Goal: Check status: Check status

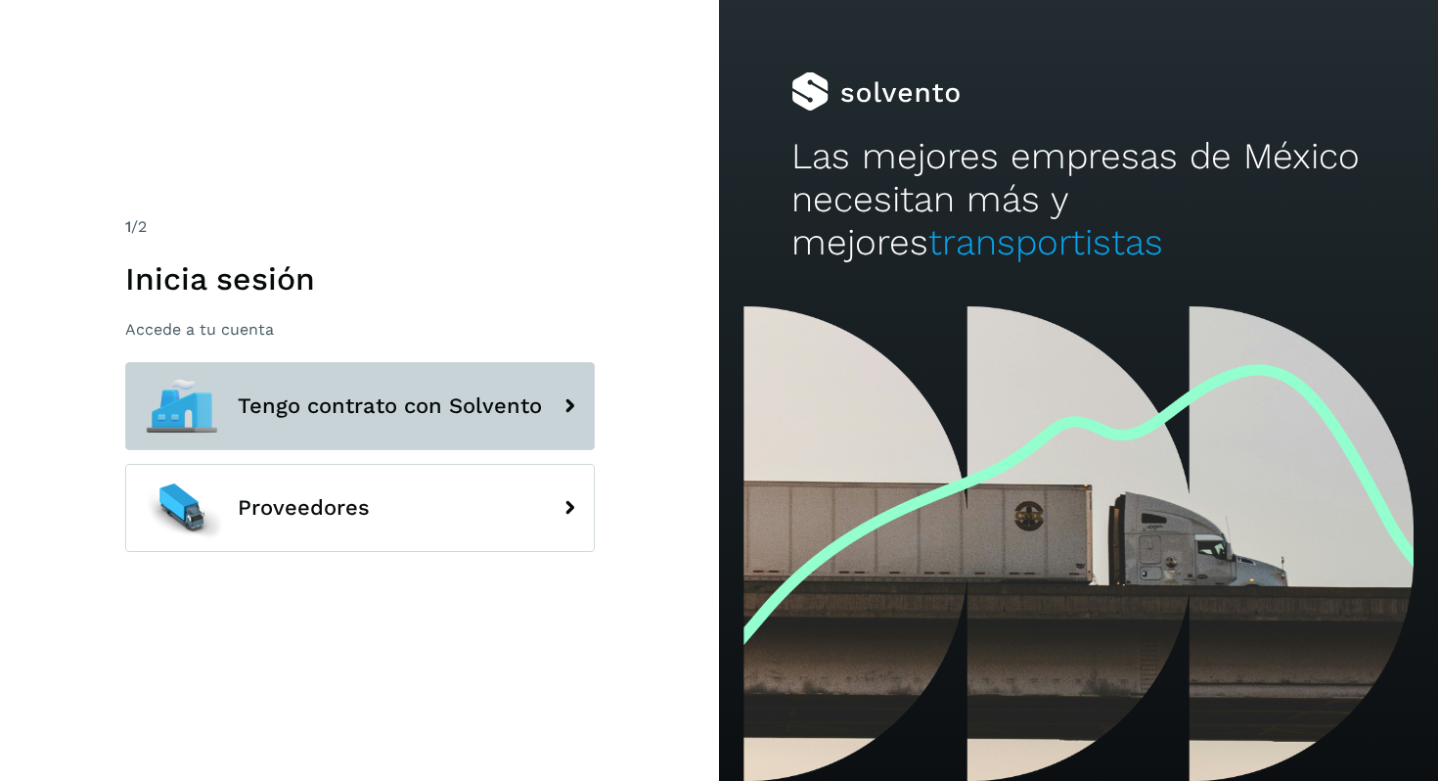
click at [430, 431] on button "Tengo contrato con Solvento" at bounding box center [360, 406] width 470 height 88
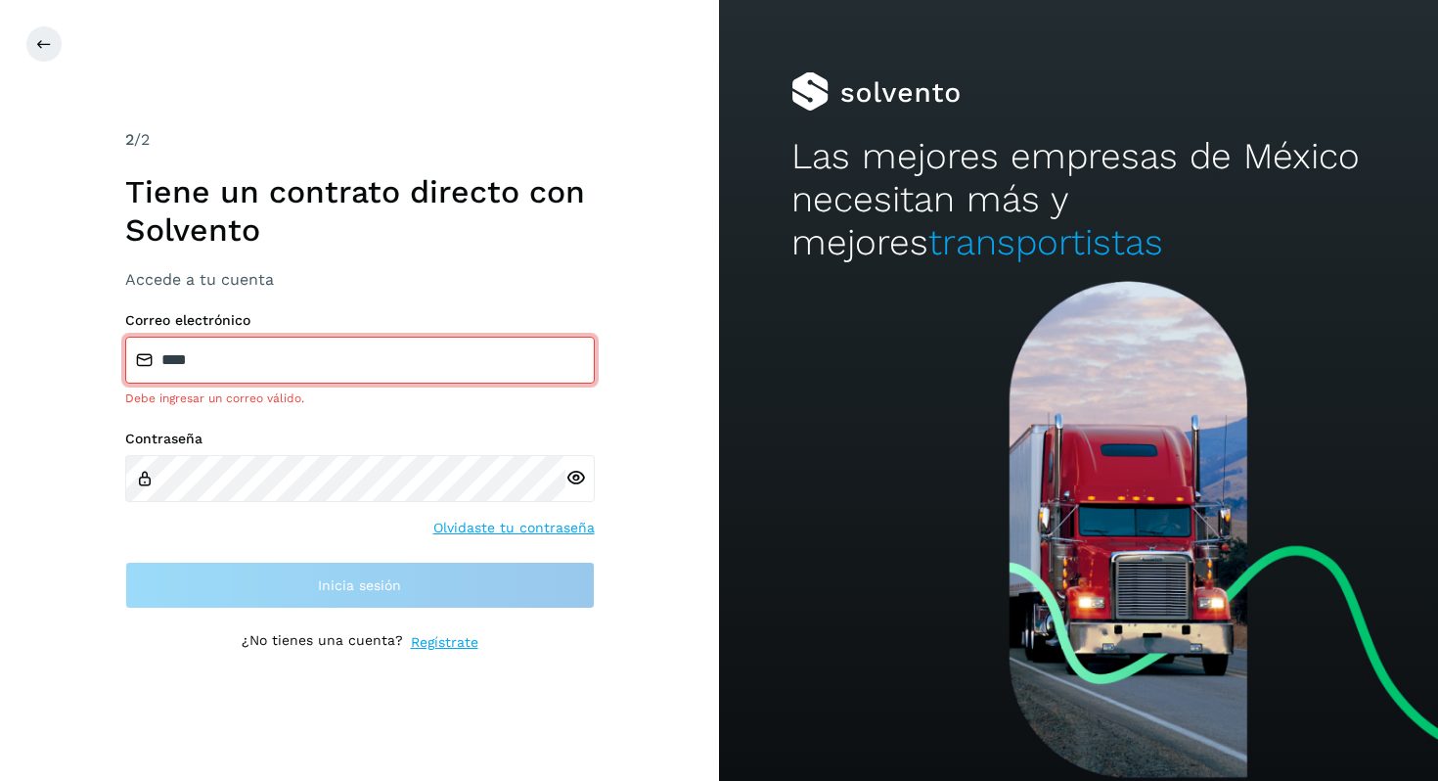
click at [326, 375] on input "****" at bounding box center [360, 360] width 470 height 47
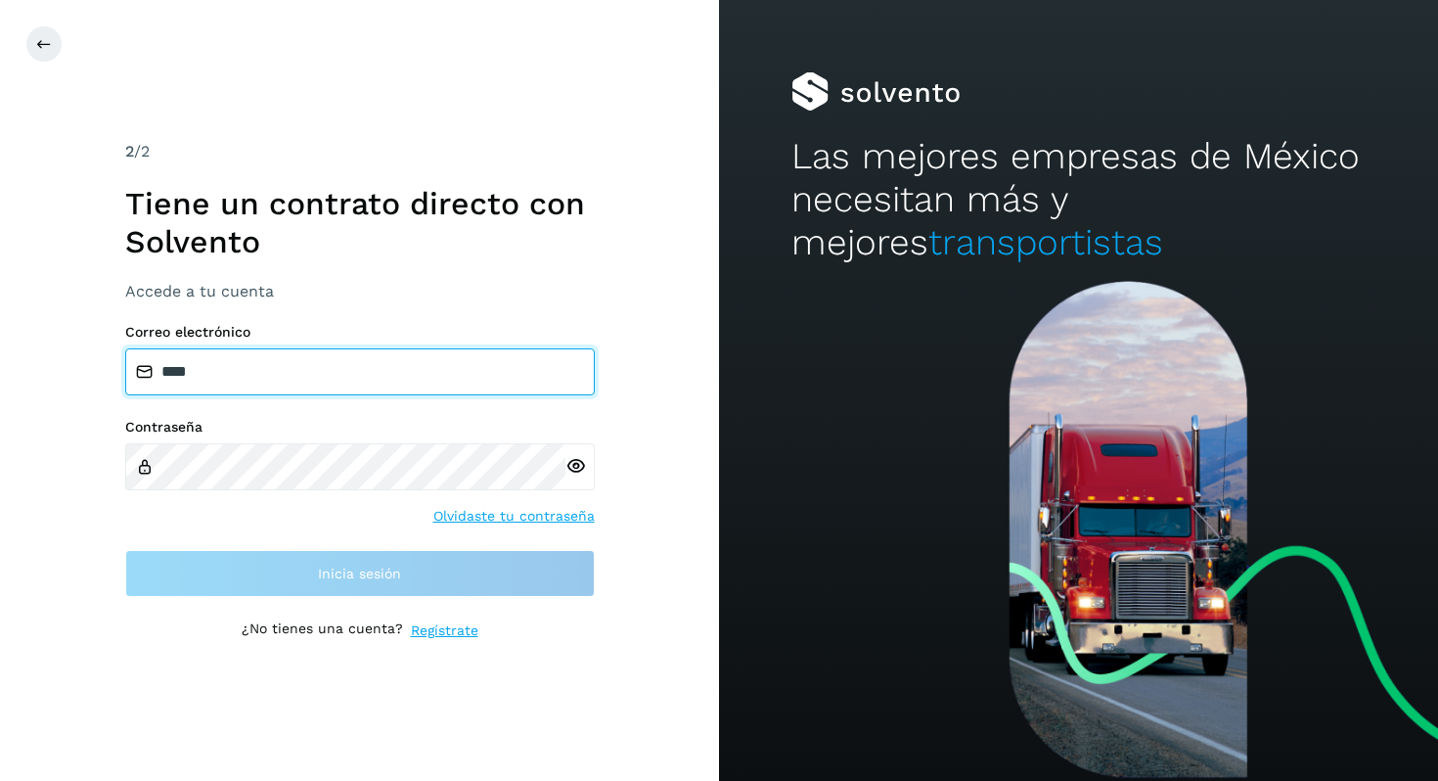
click at [325, 374] on input "****" at bounding box center [360, 371] width 470 height 47
type input "**********"
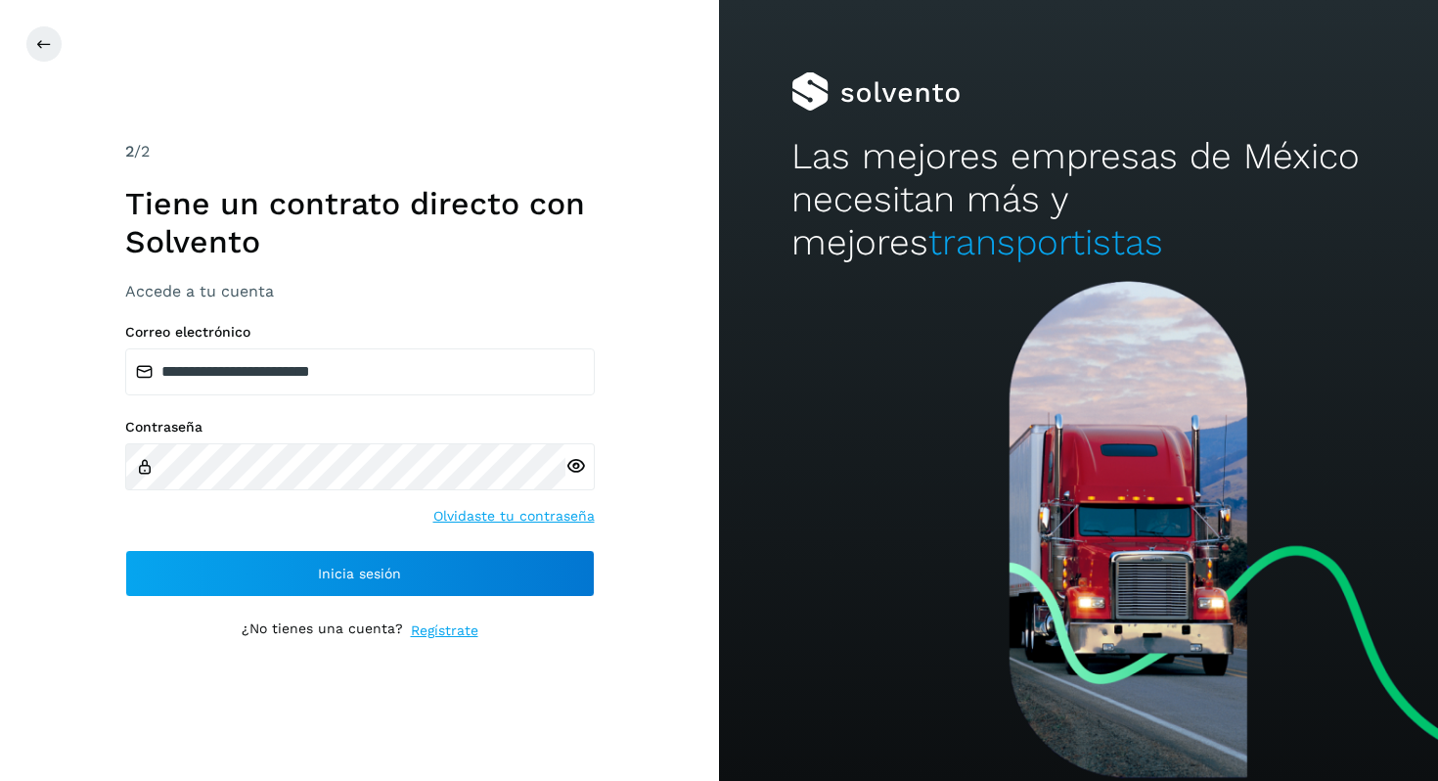
click at [360, 604] on div "**********" at bounding box center [360, 390] width 470 height 501
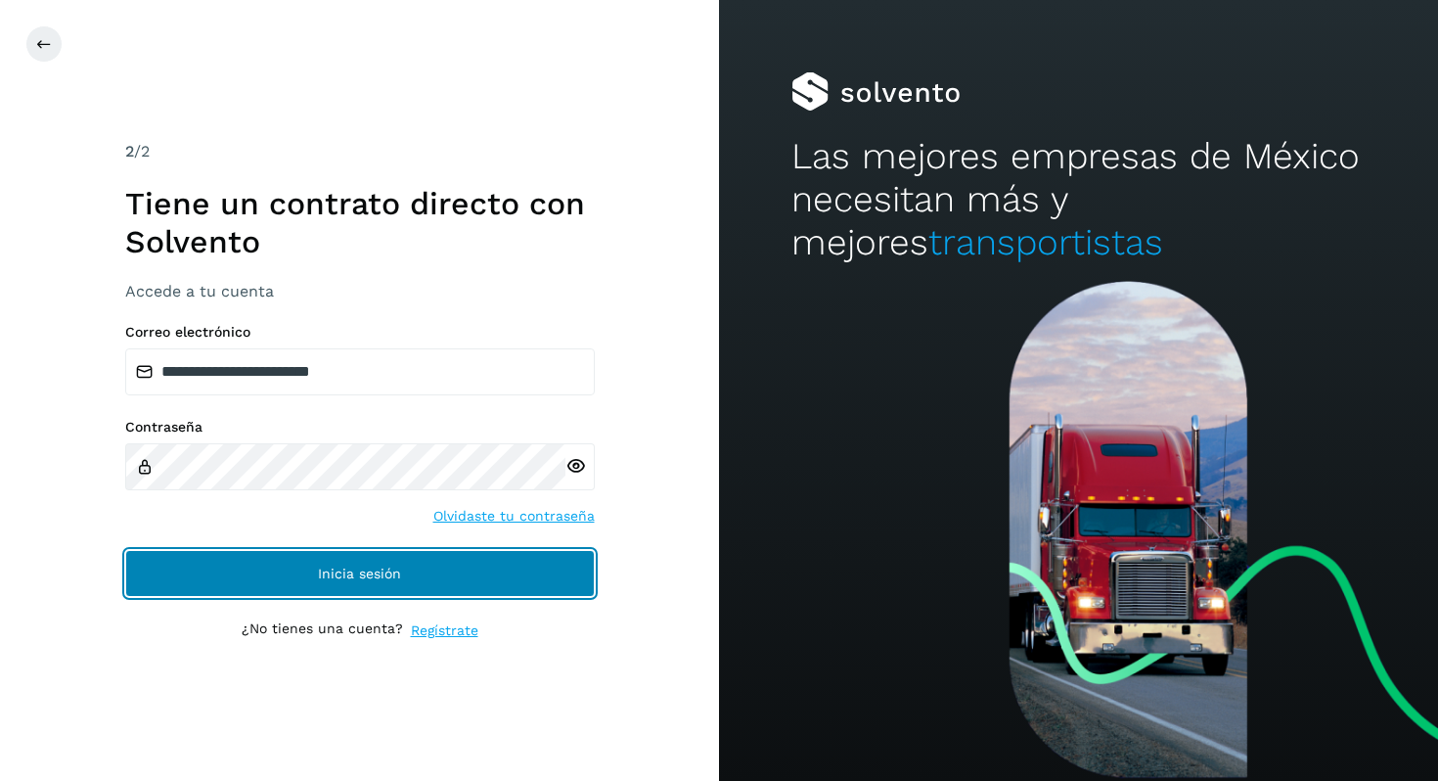
click at [370, 595] on button "Inicia sesión" at bounding box center [360, 573] width 470 height 47
click at [340, 580] on span "Inicia sesión" at bounding box center [359, 574] width 83 height 14
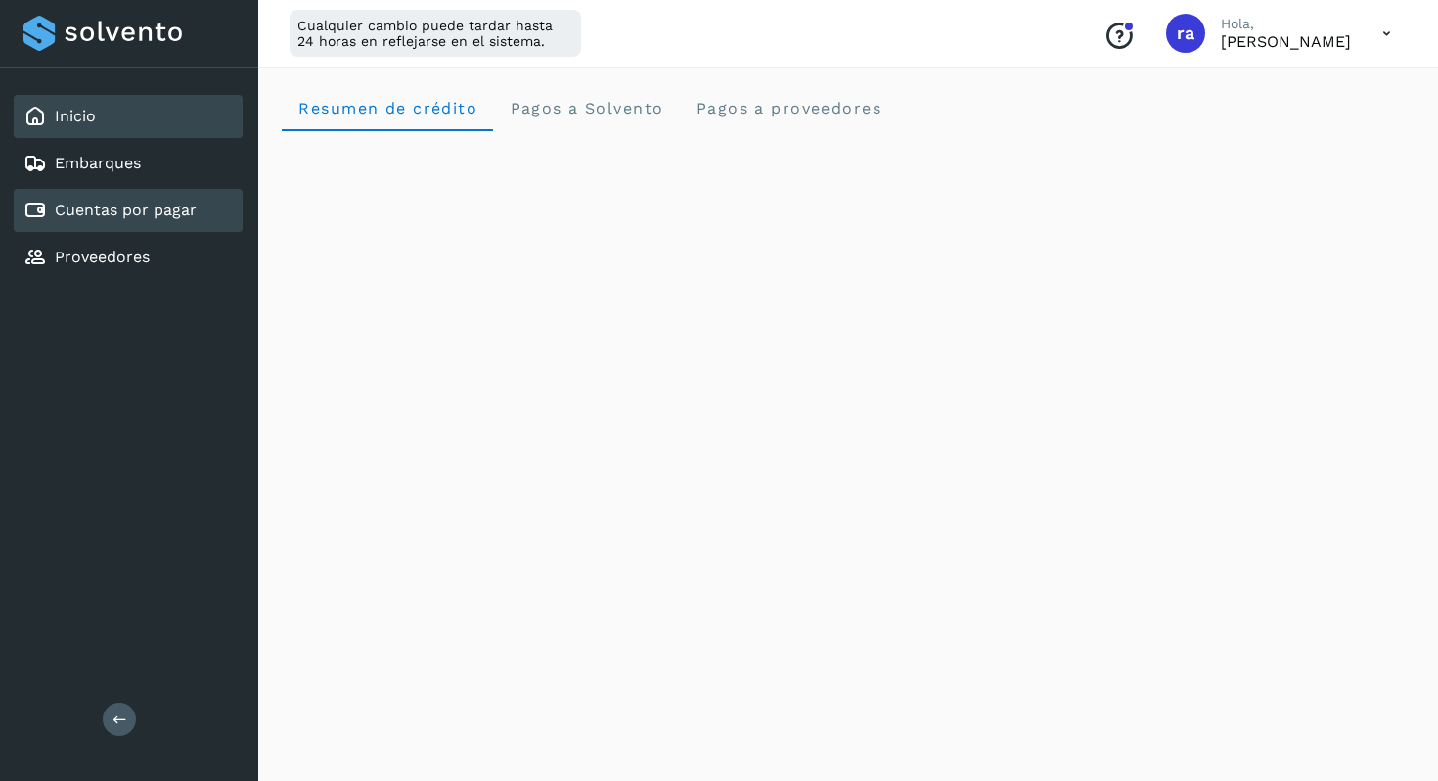
click at [176, 222] on div "Cuentas por pagar" at bounding box center [128, 210] width 229 height 43
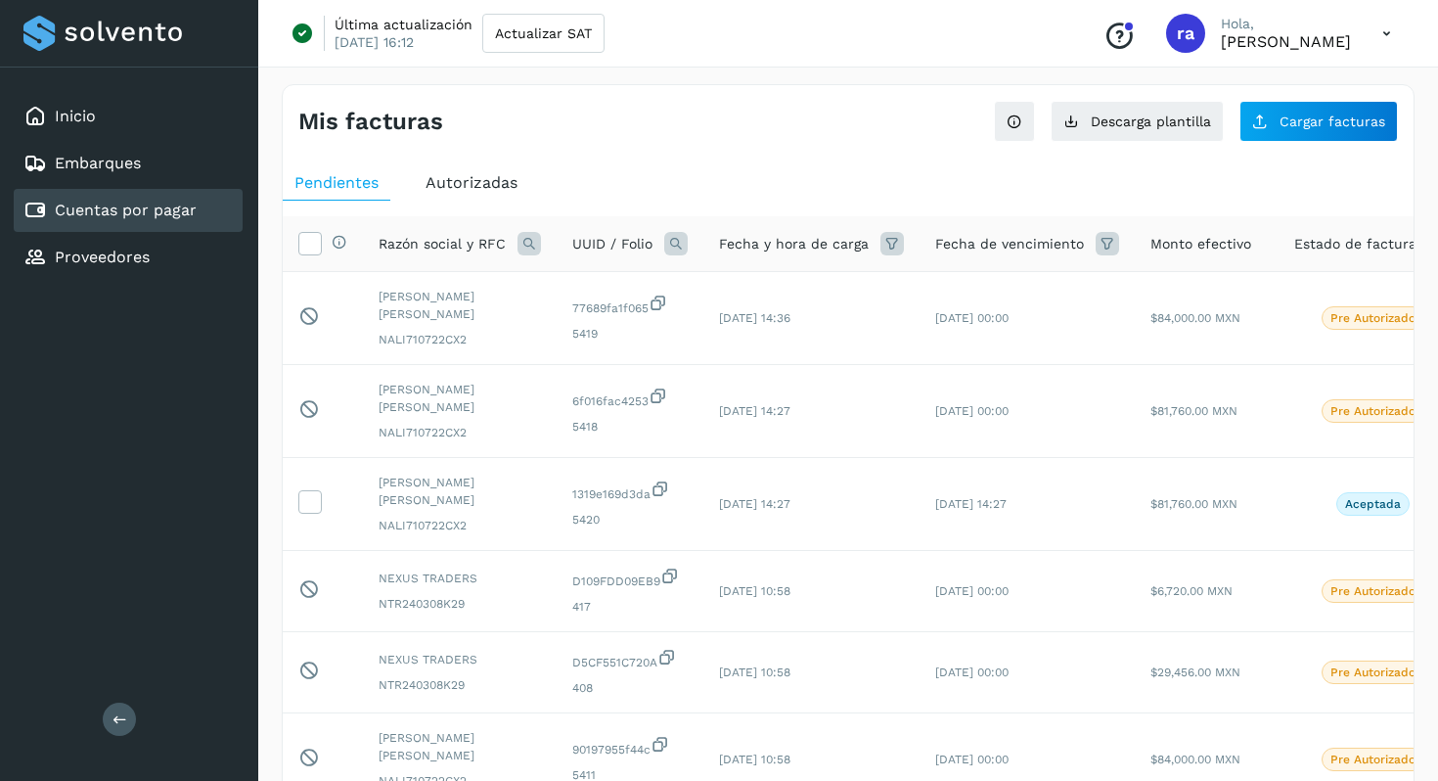
click at [458, 173] on span "Autorizadas" at bounding box center [472, 182] width 92 height 19
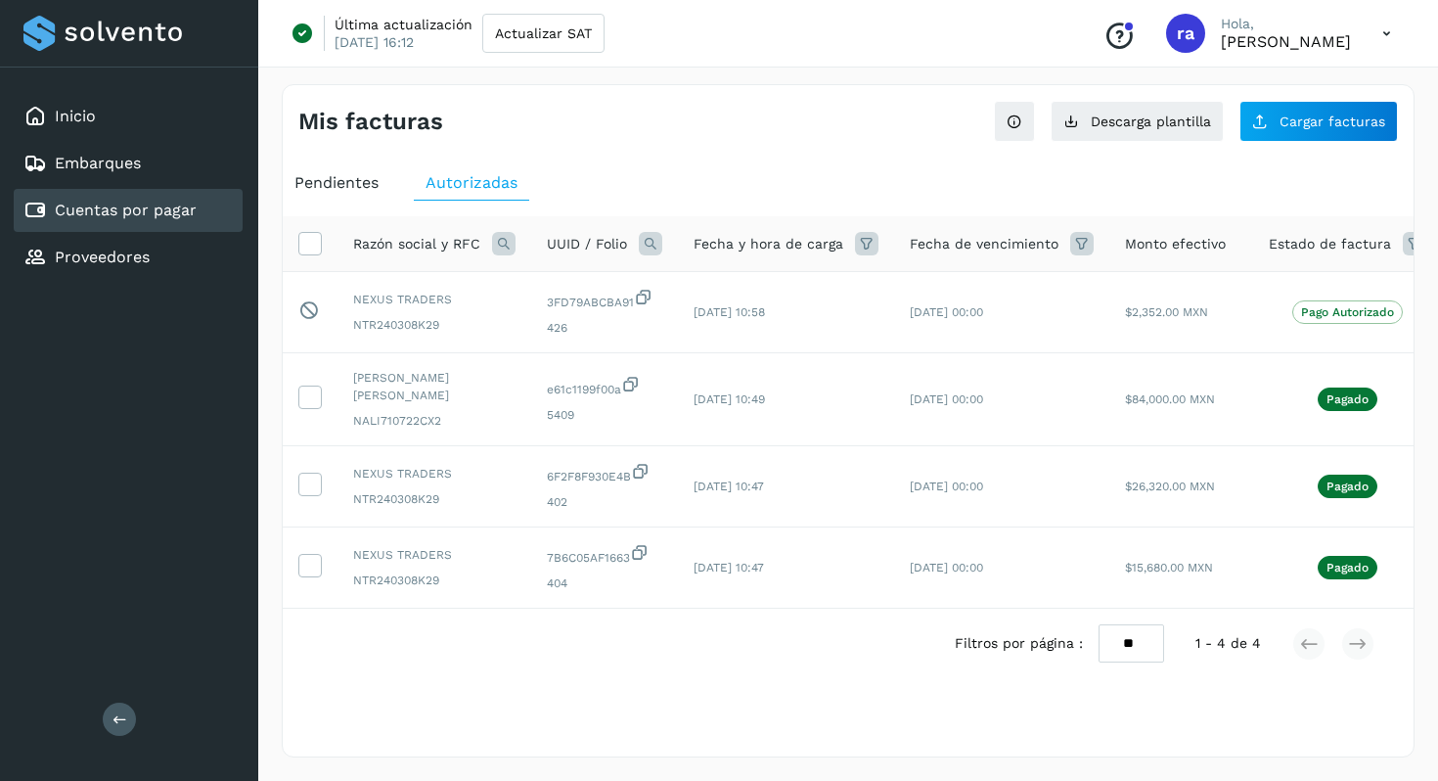
click at [358, 190] on span "Pendientes" at bounding box center [337, 182] width 84 height 19
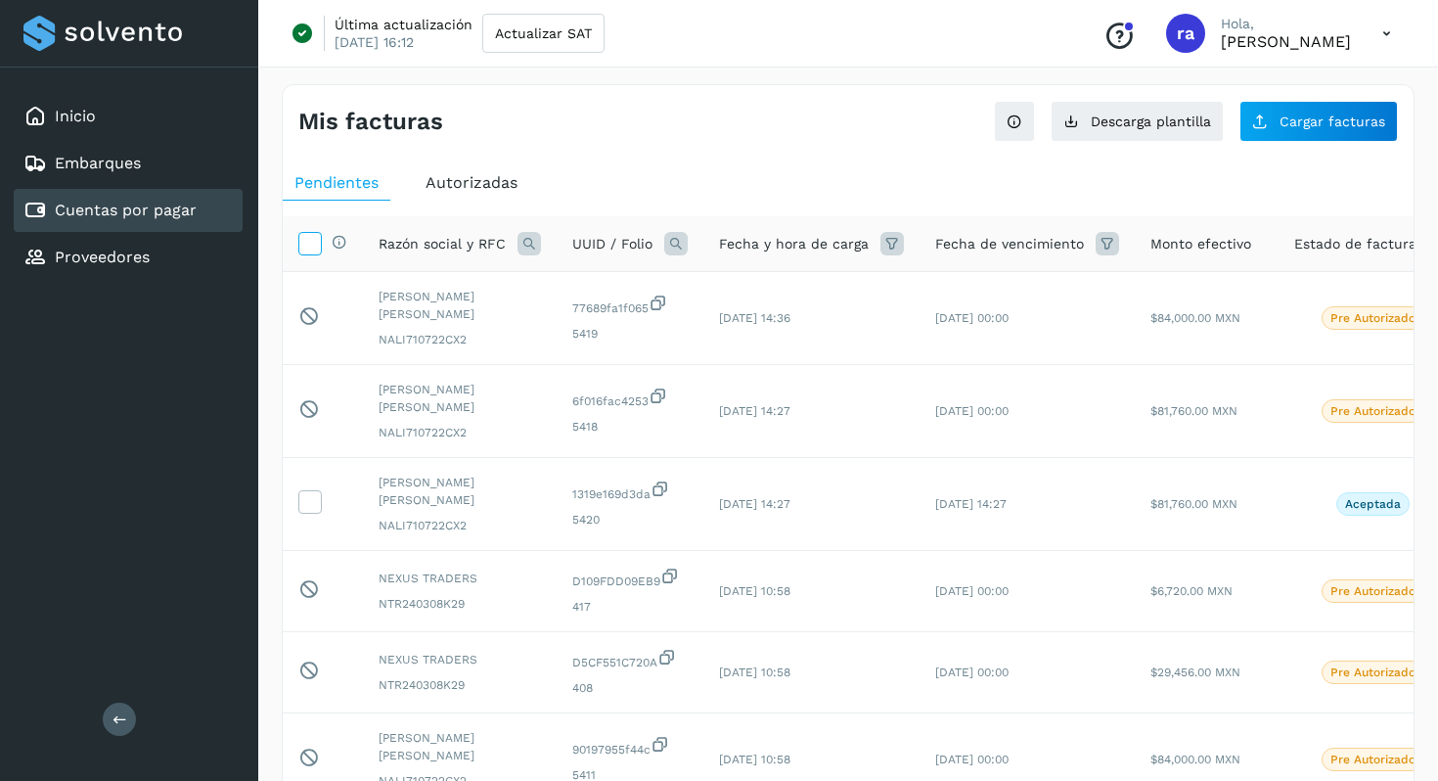
click at [310, 248] on icon at bounding box center [309, 242] width 21 height 21
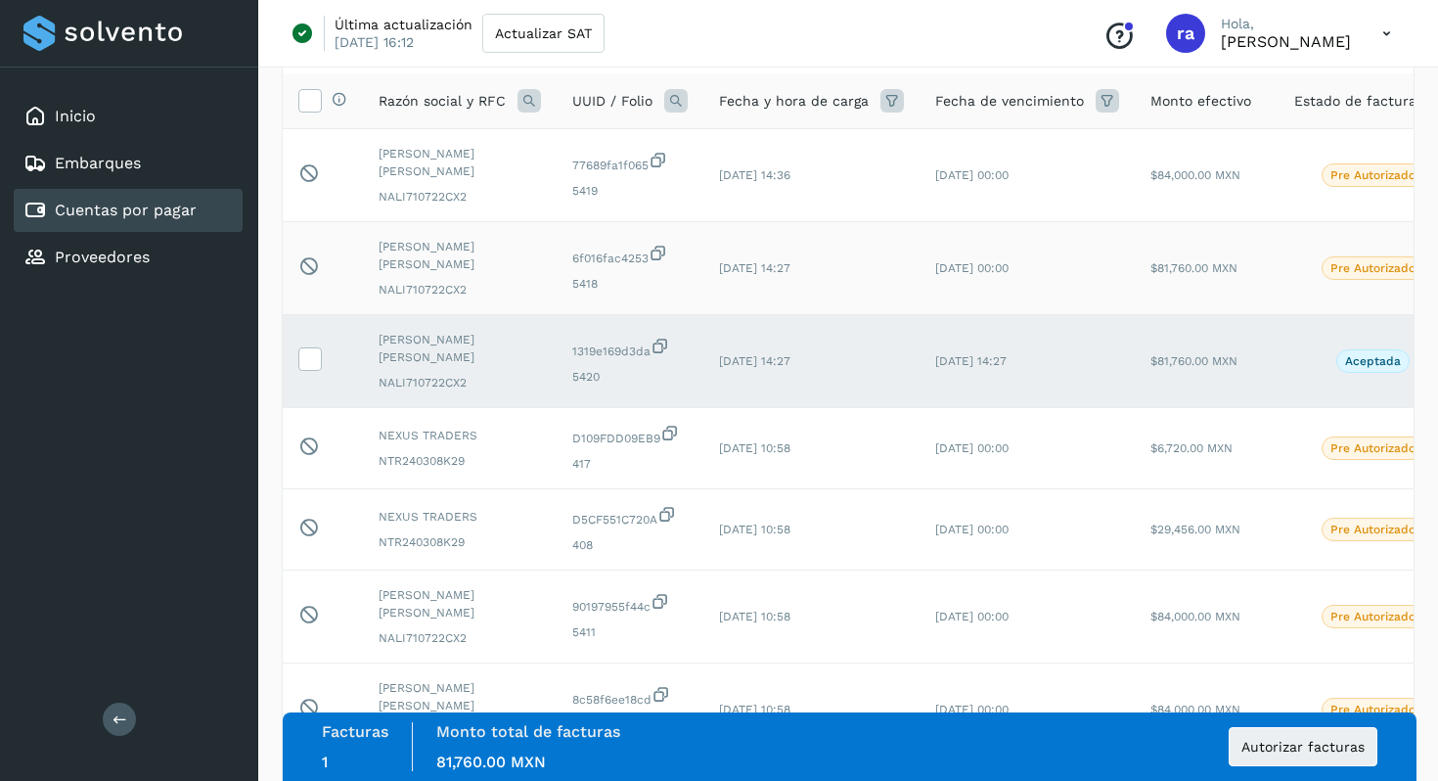
scroll to position [171, 0]
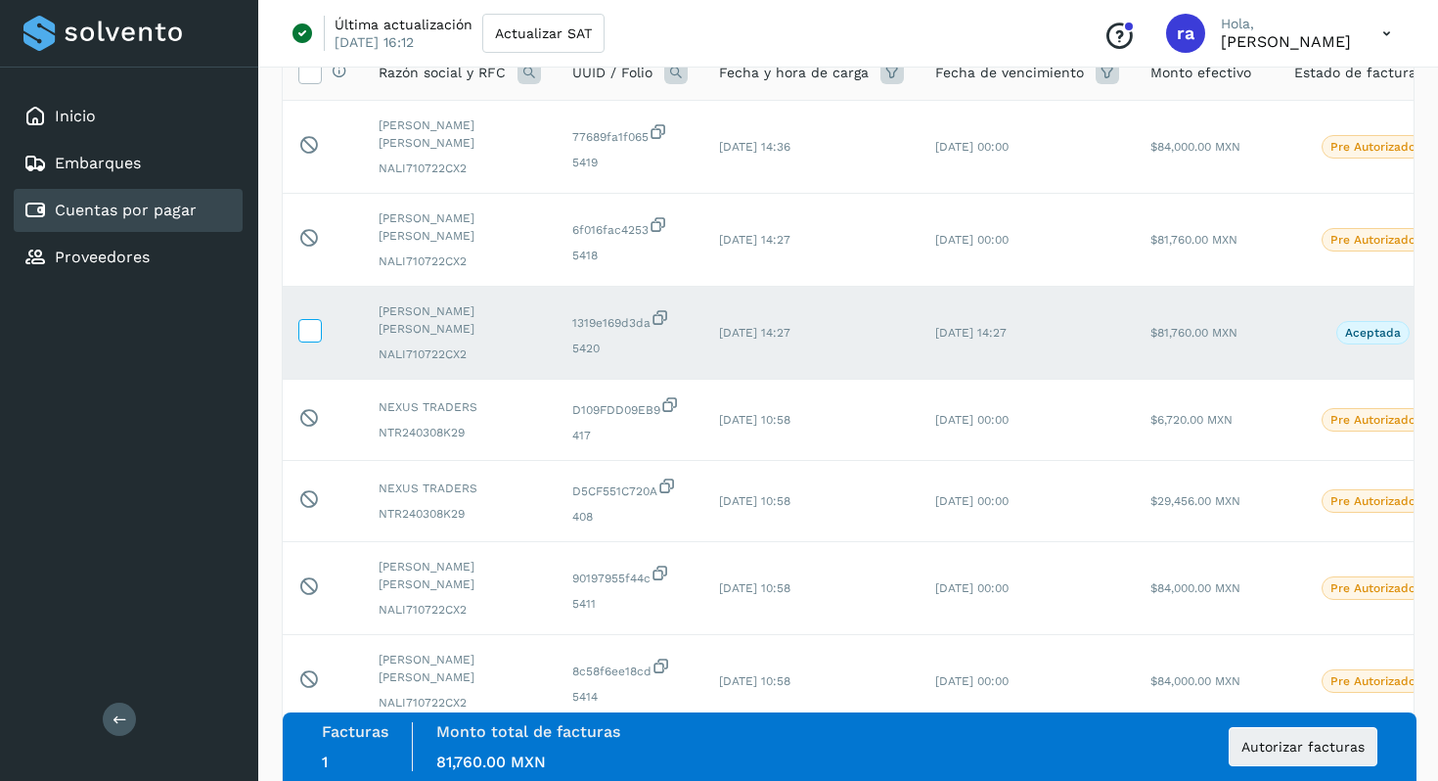
click at [315, 319] on icon at bounding box center [309, 329] width 21 height 21
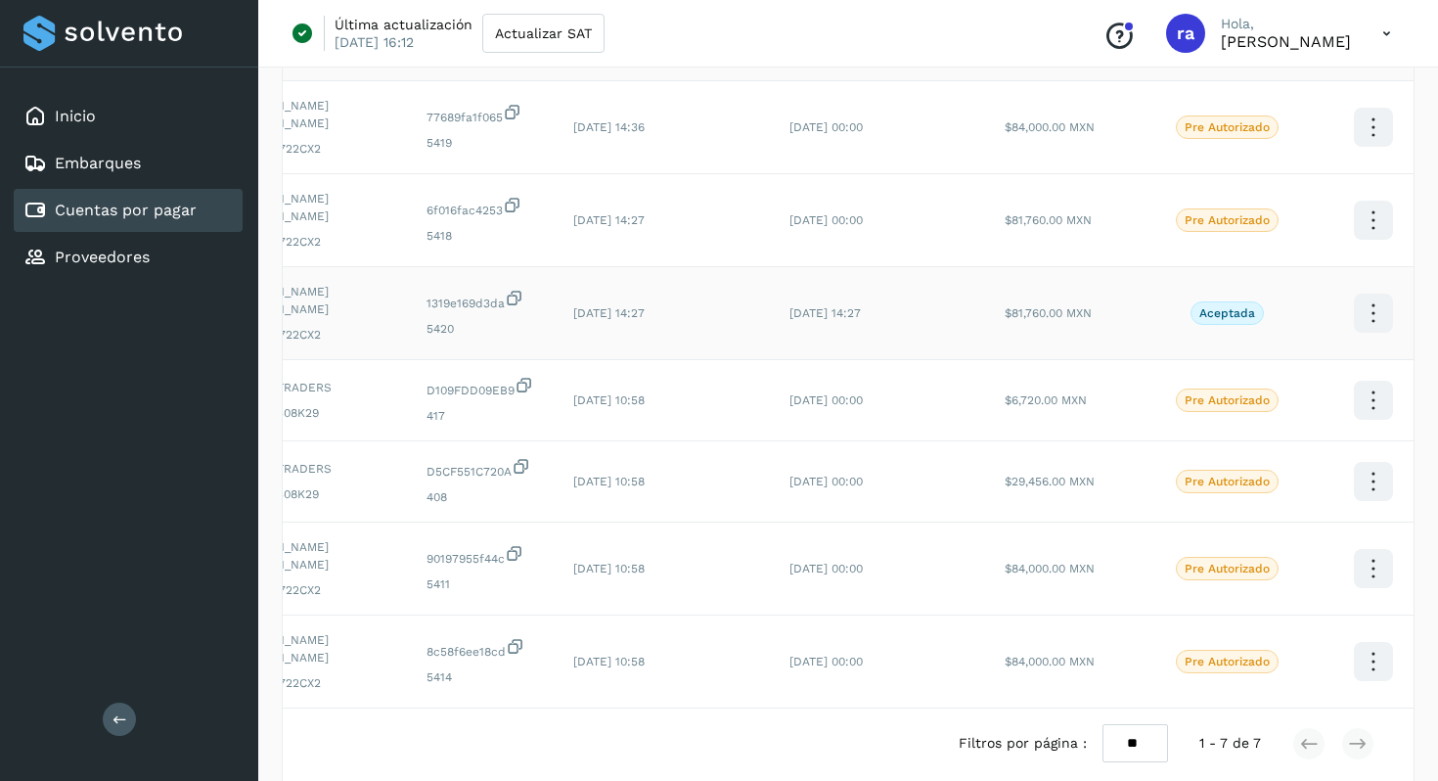
scroll to position [0, 0]
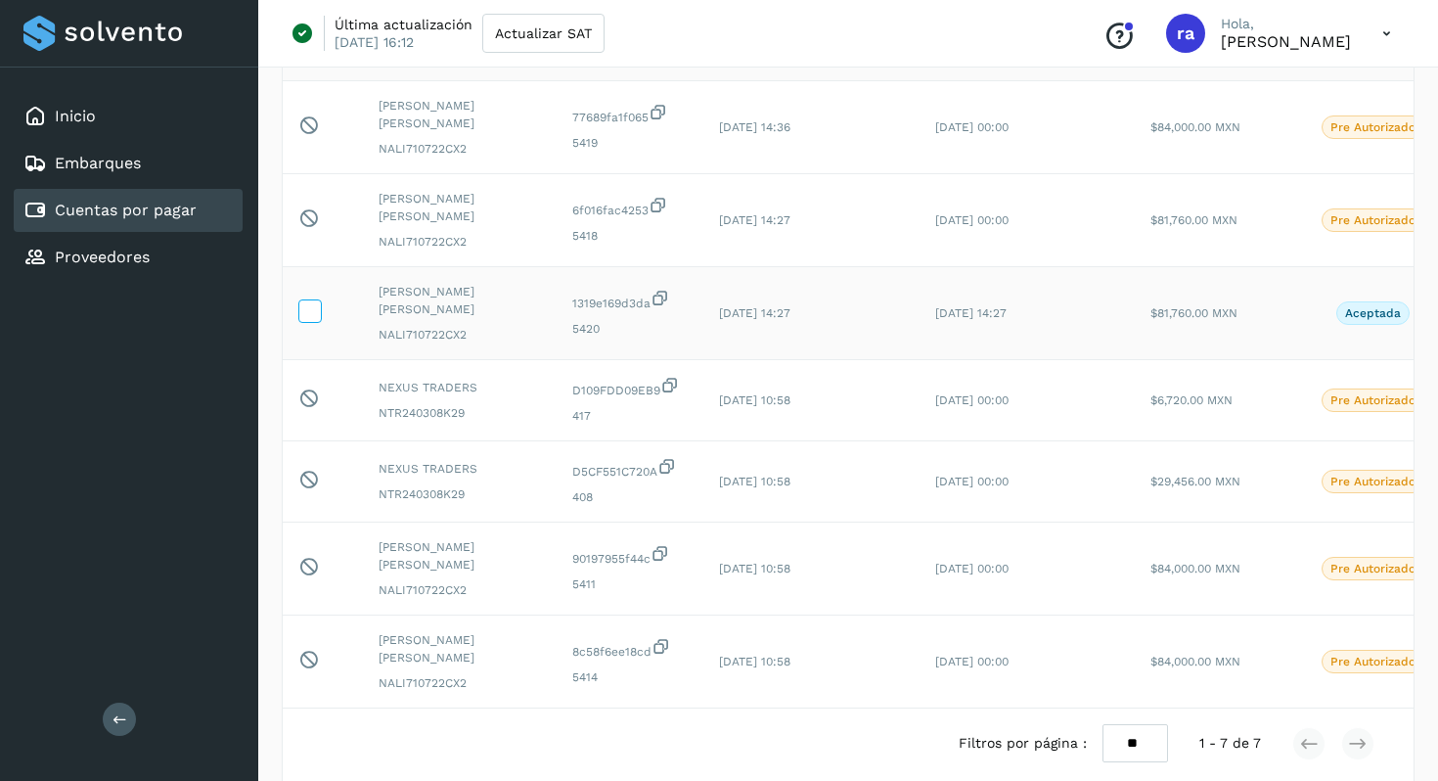
click at [305, 299] on icon at bounding box center [309, 309] width 21 height 21
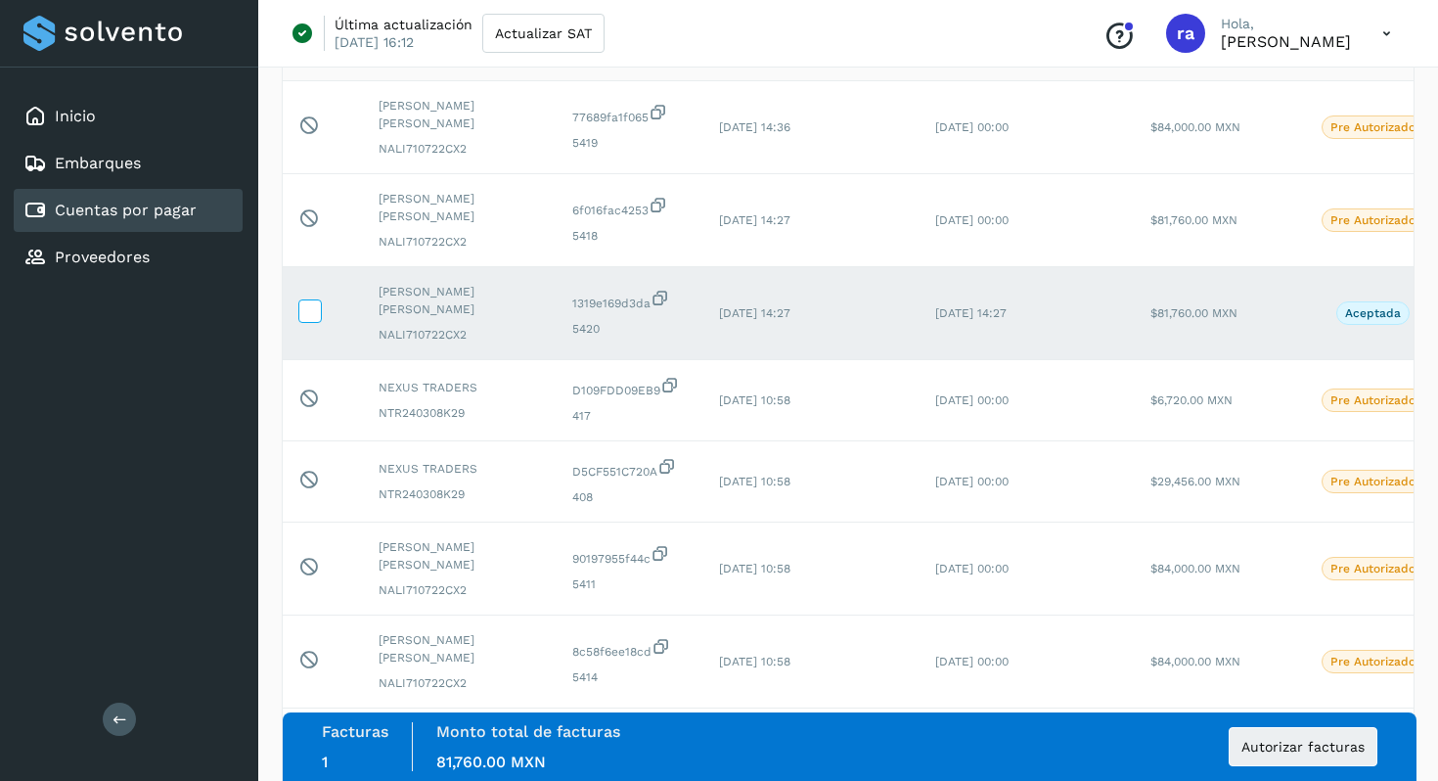
click at [305, 299] on icon at bounding box center [309, 309] width 21 height 21
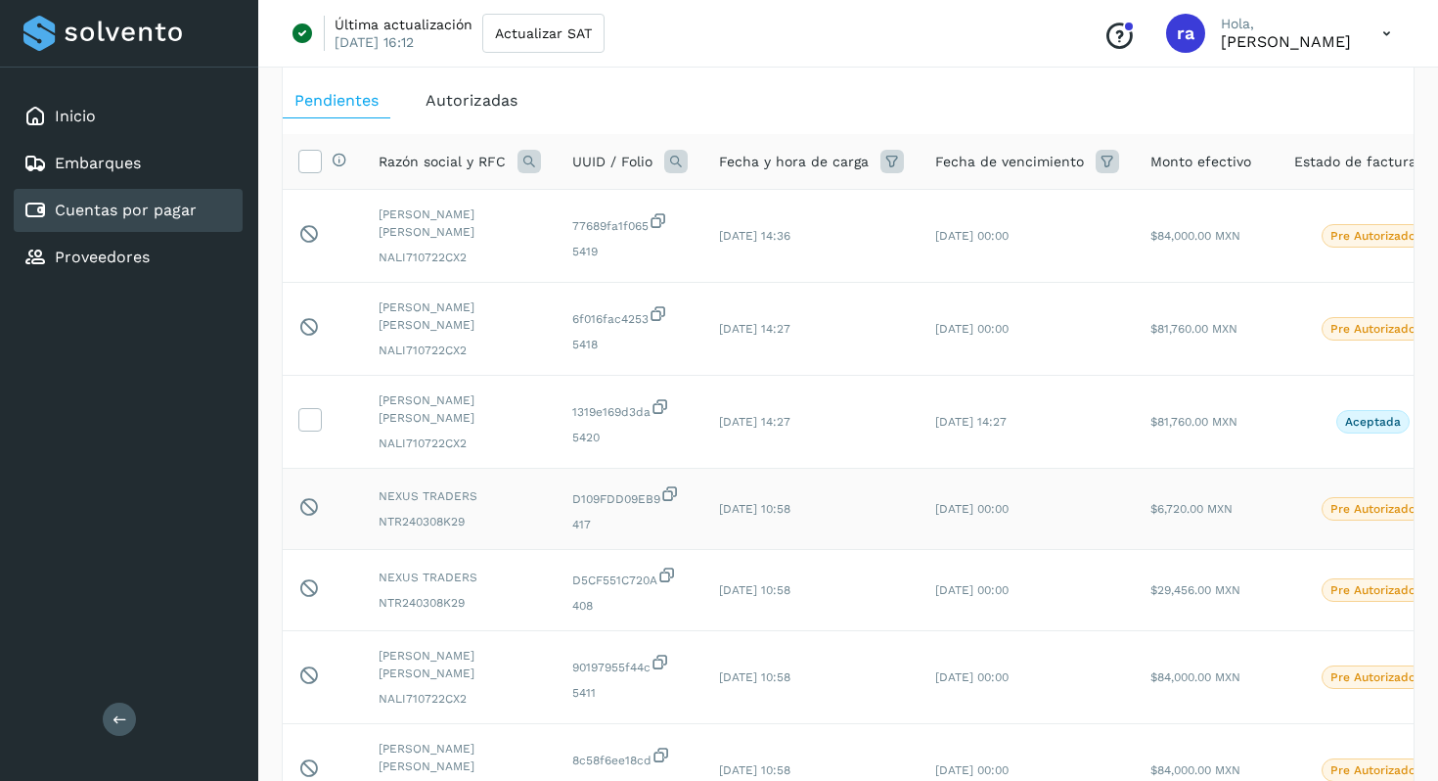
scroll to position [54, 0]
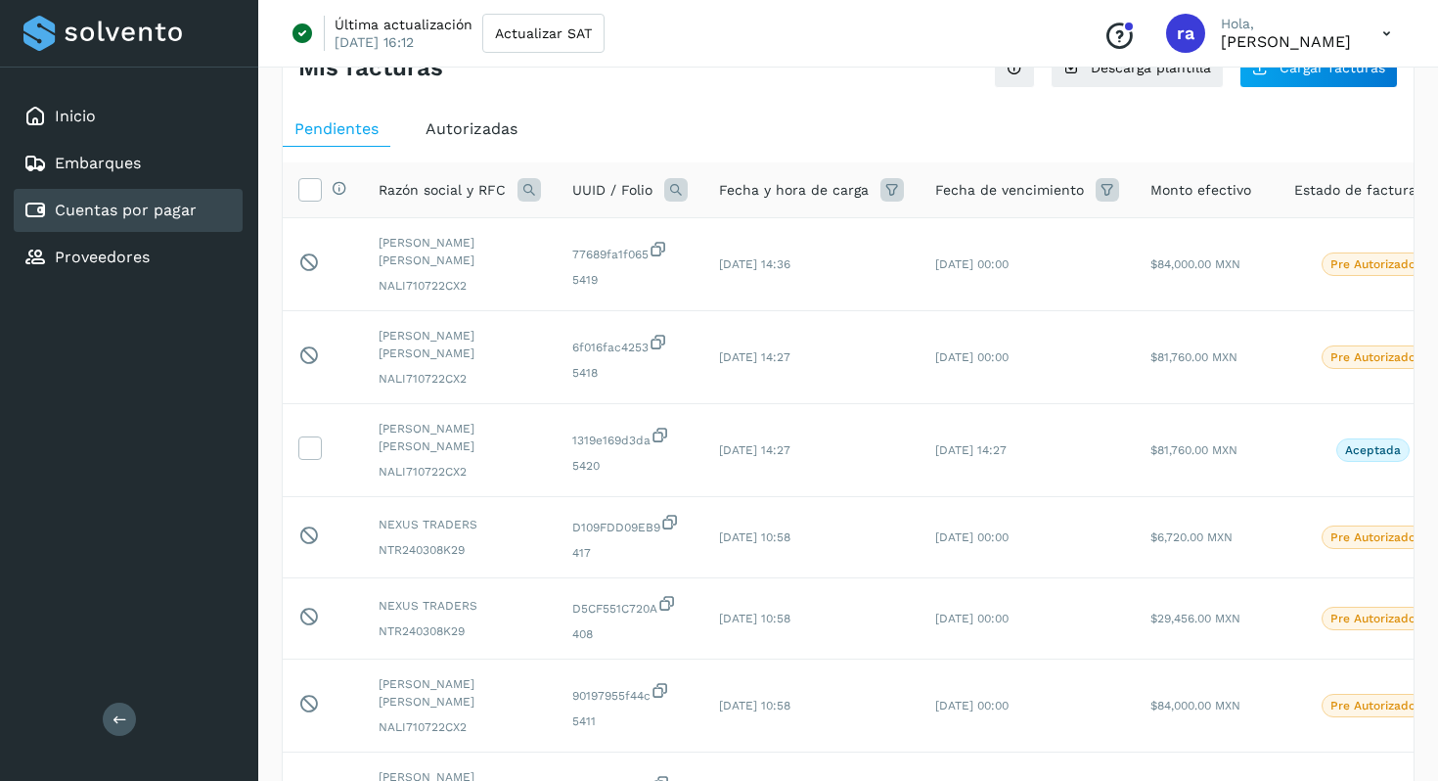
click at [449, 121] on span "Autorizadas" at bounding box center [472, 128] width 92 height 19
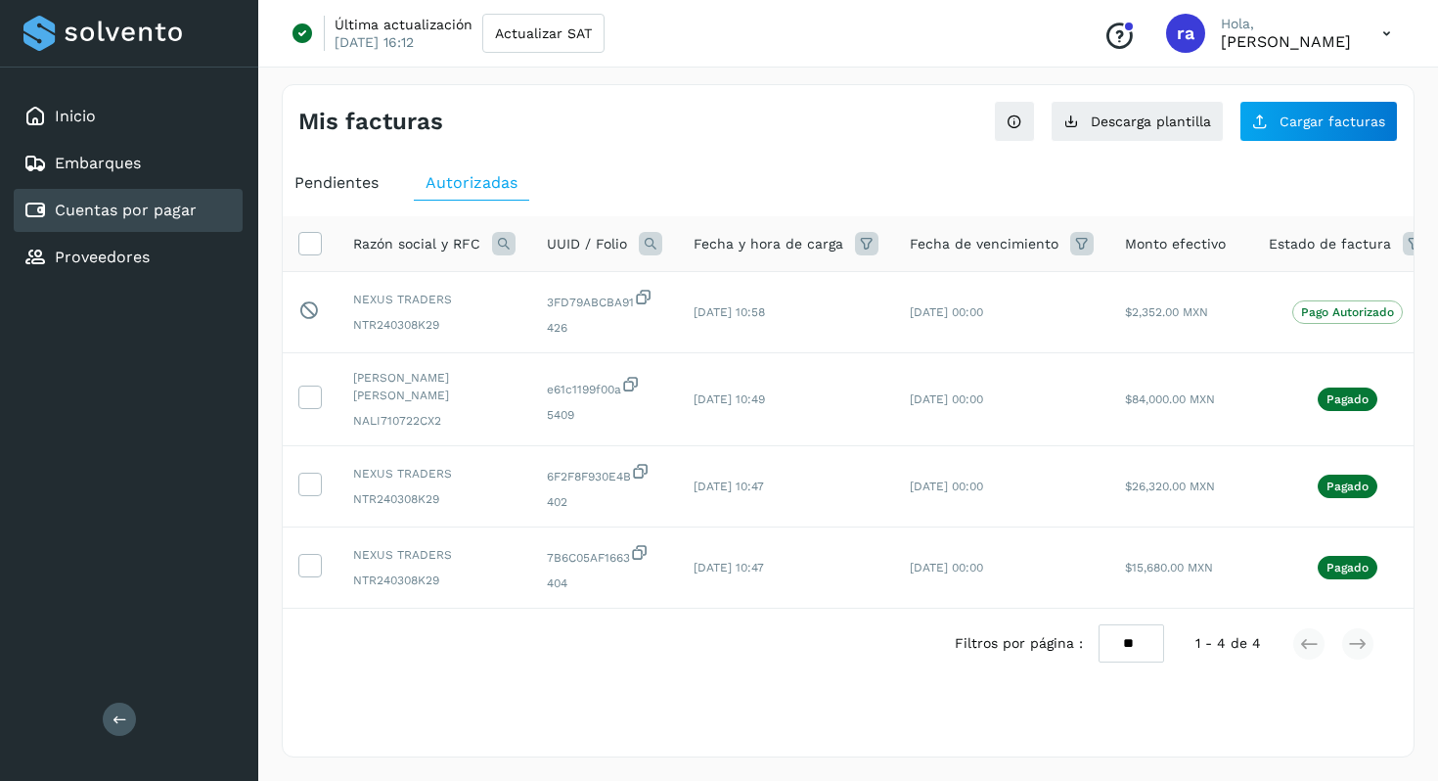
click at [328, 181] on span "Pendientes" at bounding box center [337, 182] width 84 height 19
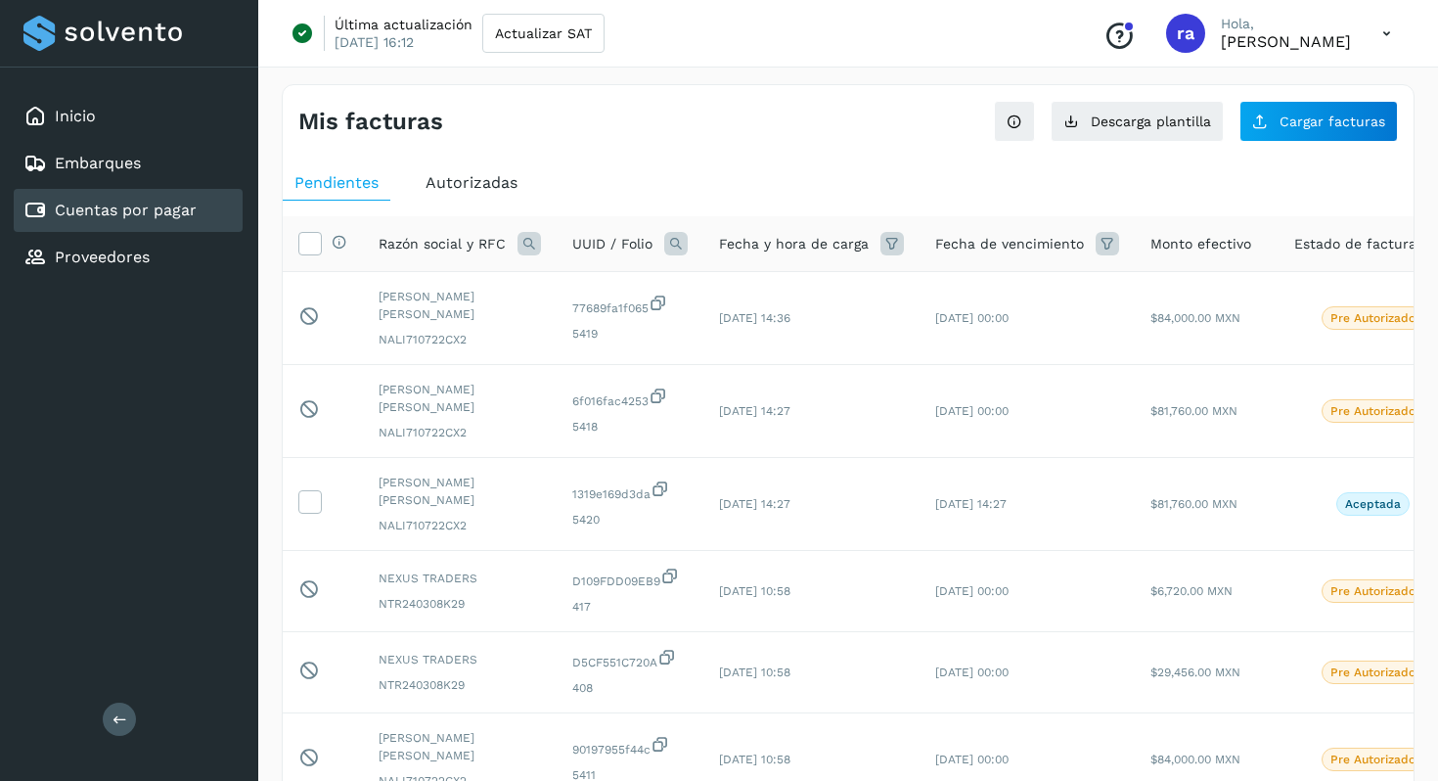
click at [472, 177] on span "Autorizadas" at bounding box center [472, 182] width 92 height 19
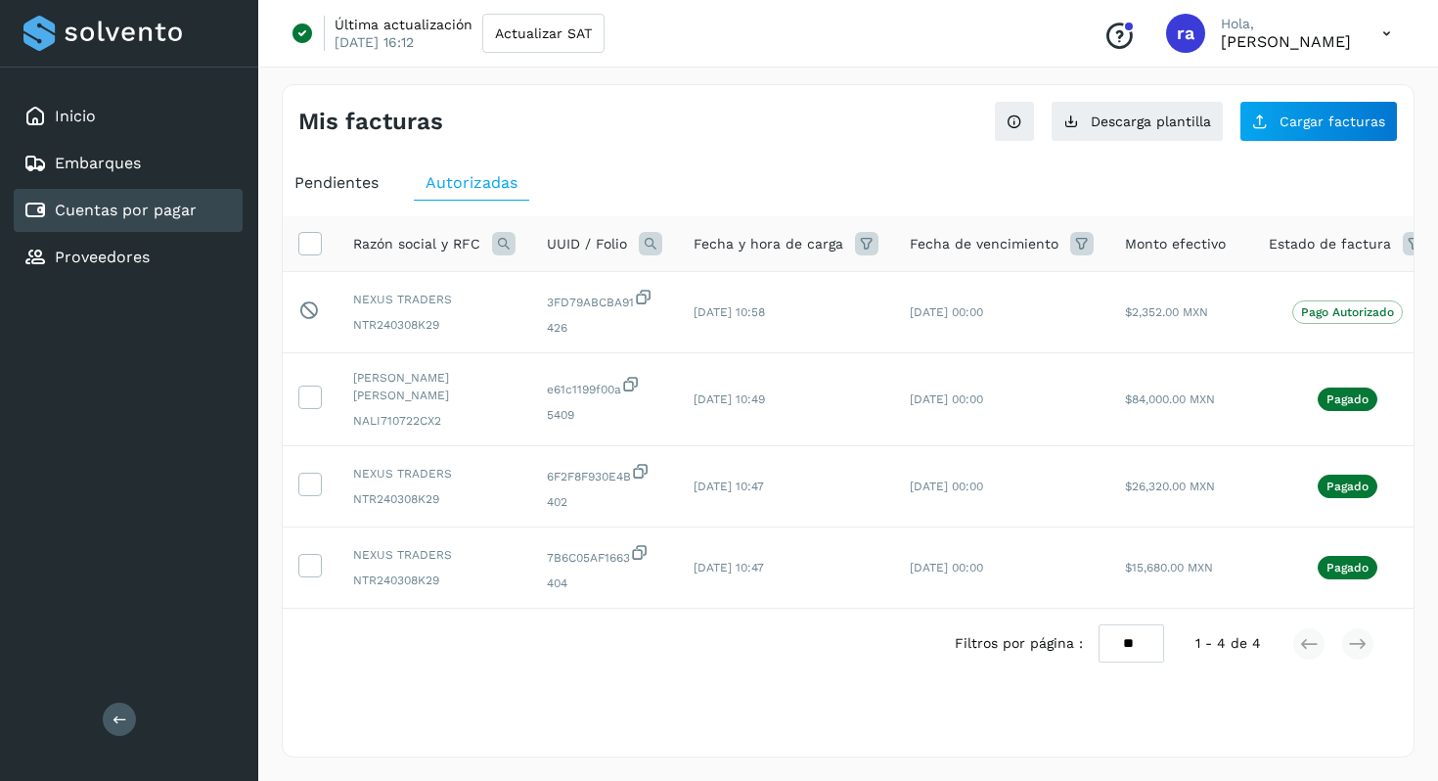
click at [373, 177] on span "Pendientes" at bounding box center [337, 182] width 84 height 19
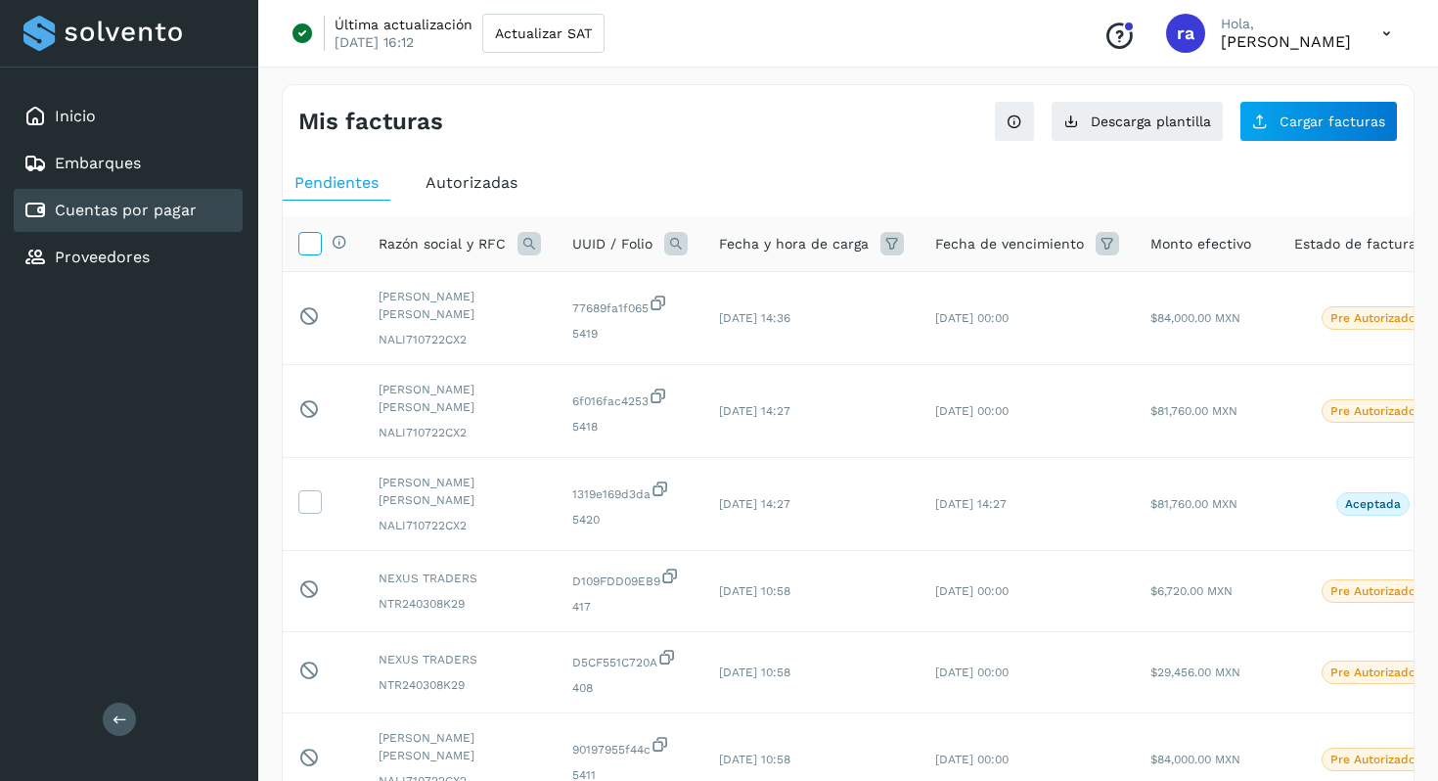
click at [318, 248] on icon at bounding box center [309, 242] width 21 height 21
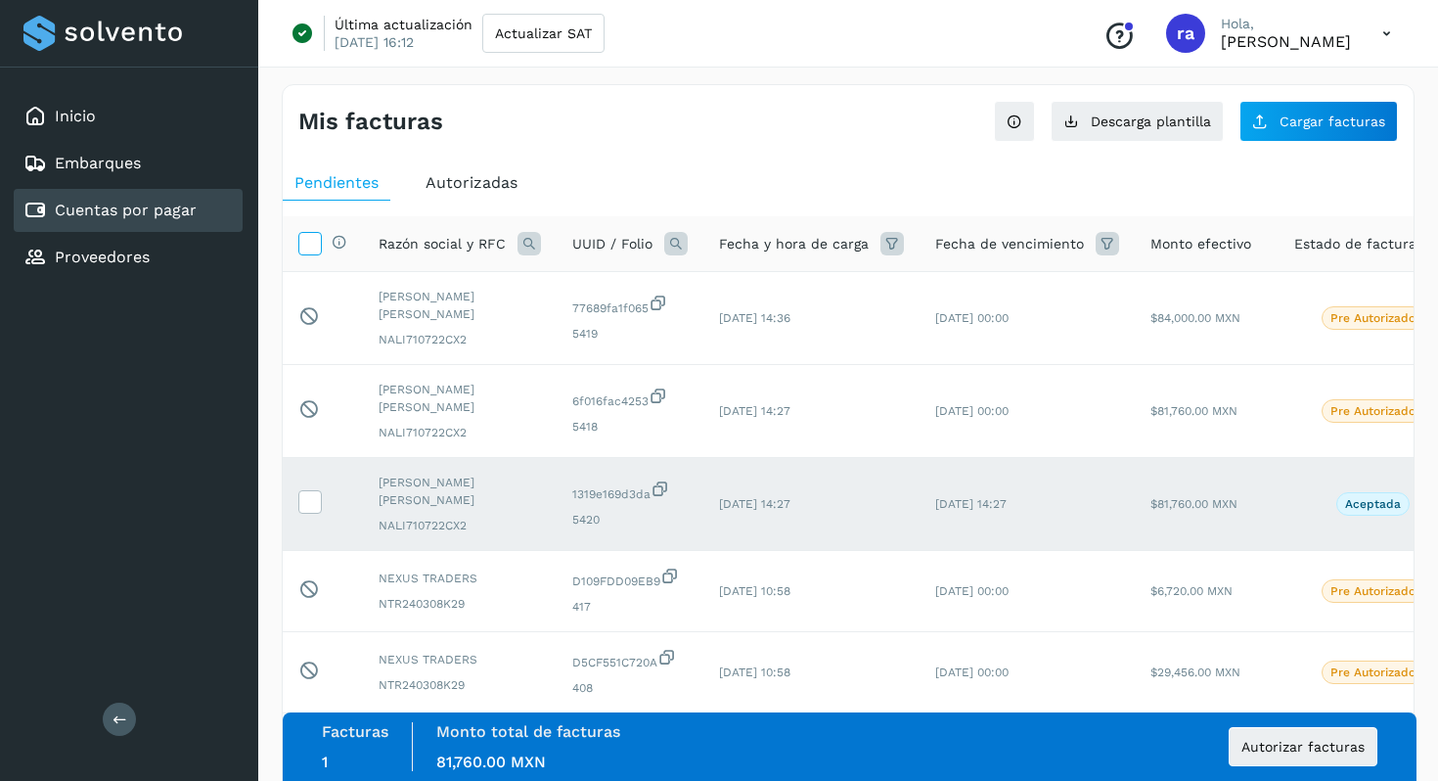
click at [318, 248] on icon at bounding box center [309, 242] width 21 height 21
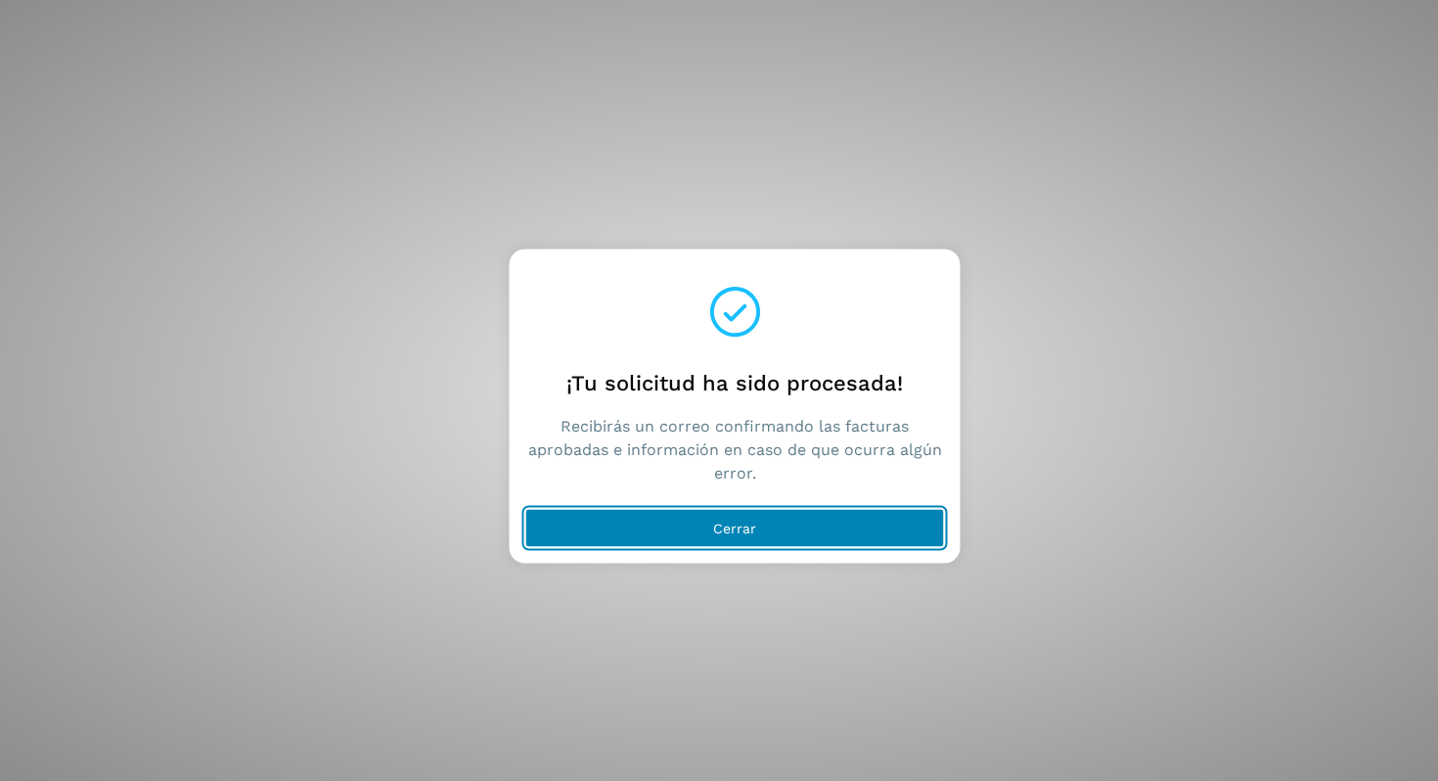
click at [751, 527] on span "Cerrar" at bounding box center [734, 529] width 43 height 14
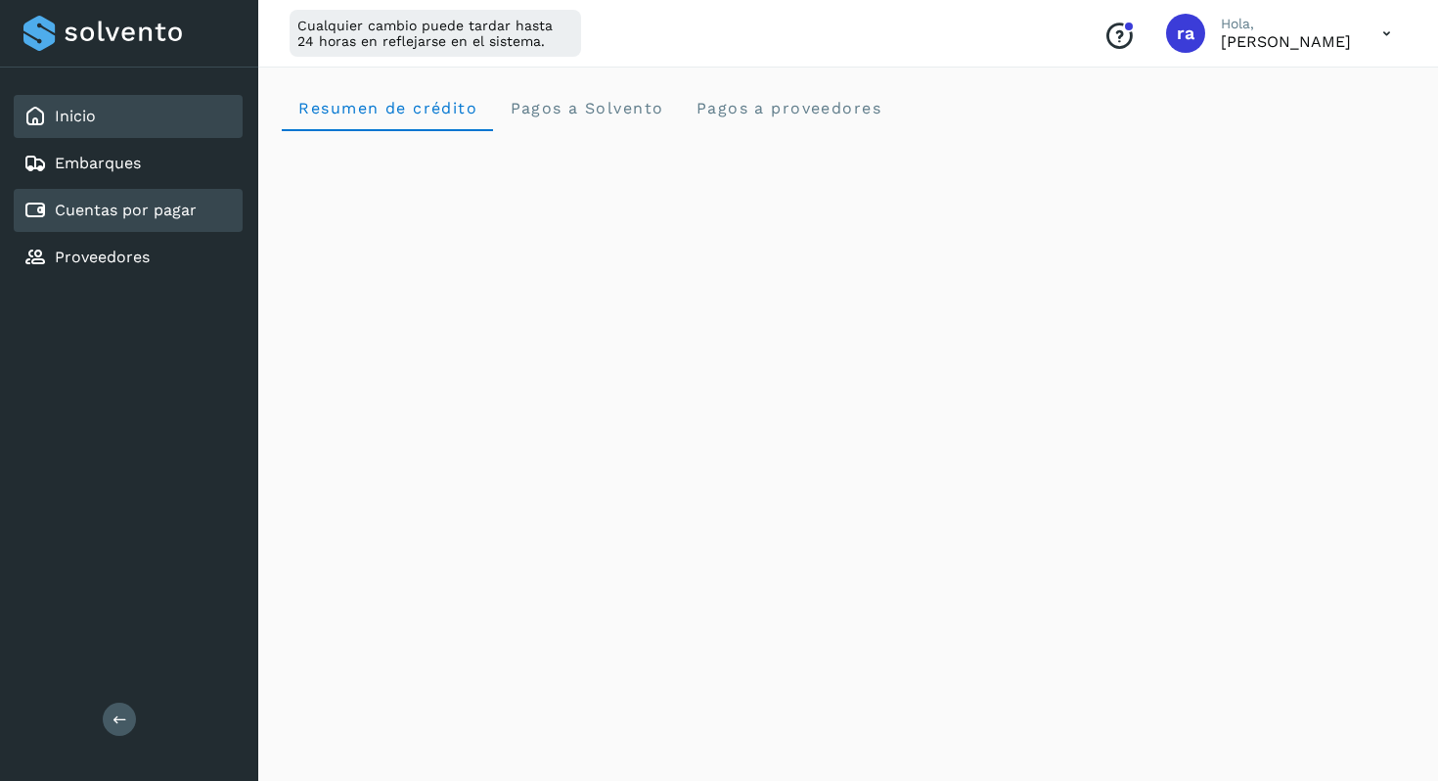
click at [118, 225] on div "Cuentas por pagar" at bounding box center [128, 210] width 229 height 43
click at [157, 208] on link "Cuentas por pagar" at bounding box center [126, 210] width 142 height 19
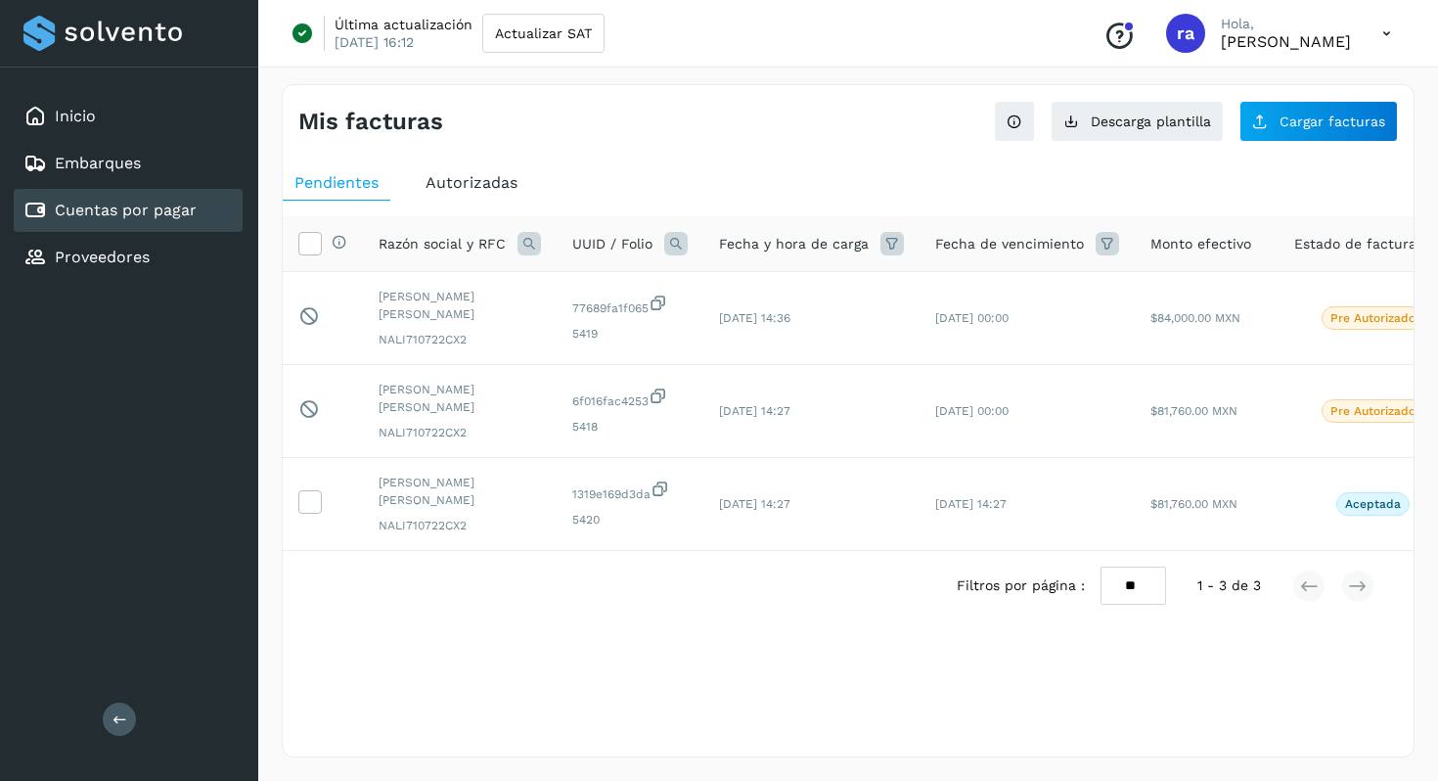
click at [483, 166] on div "Autorizadas" at bounding box center [471, 182] width 115 height 35
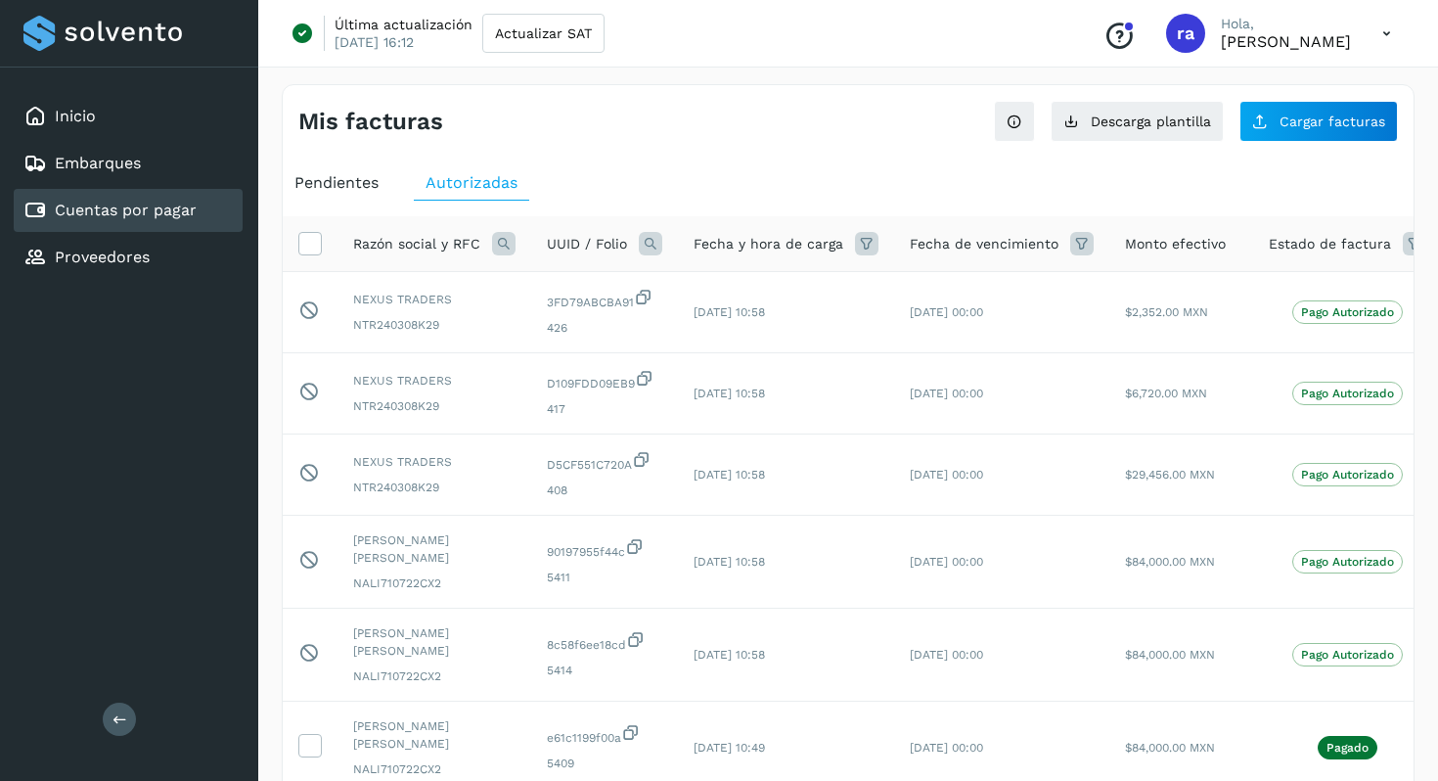
click at [341, 184] on span "Pendientes" at bounding box center [337, 182] width 84 height 19
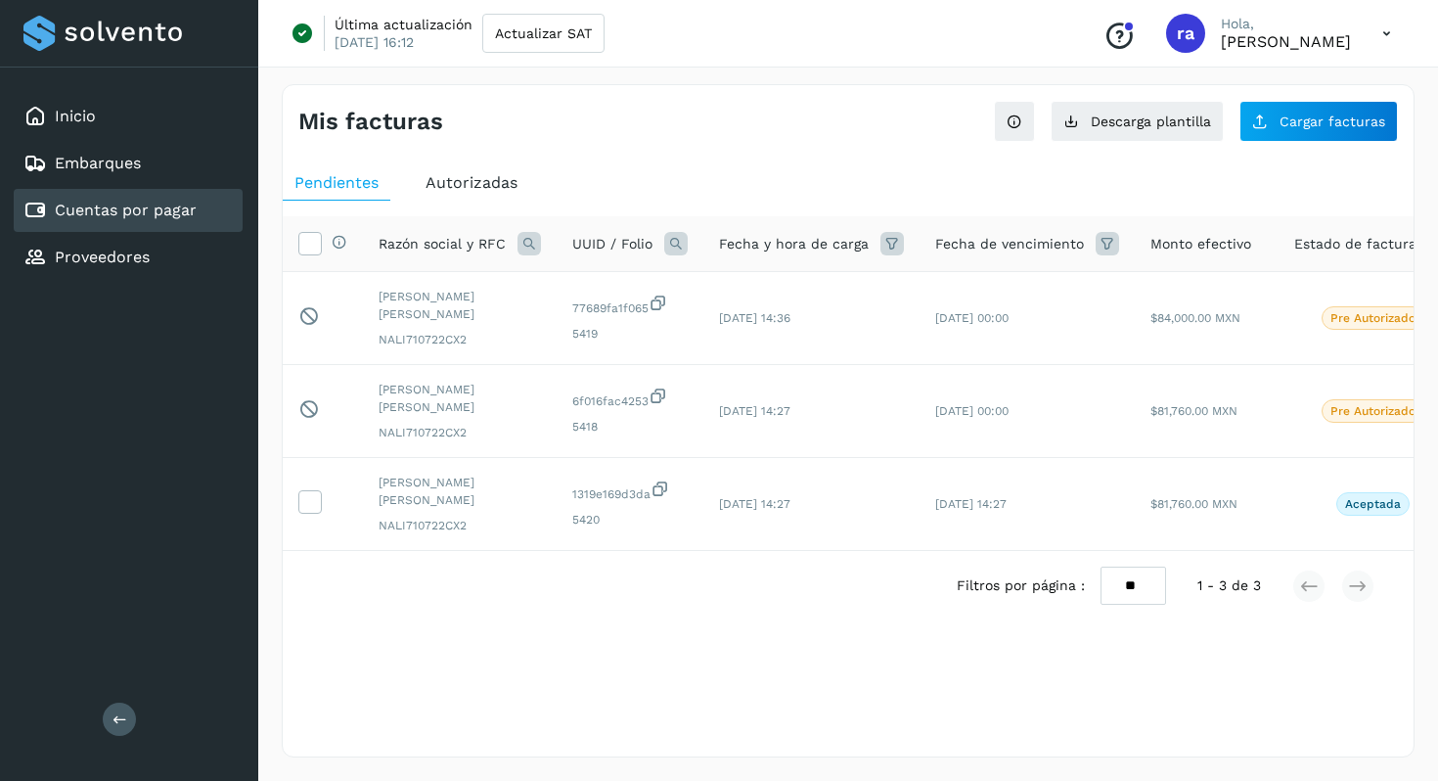
click at [509, 189] on span "Autorizadas" at bounding box center [472, 182] width 92 height 19
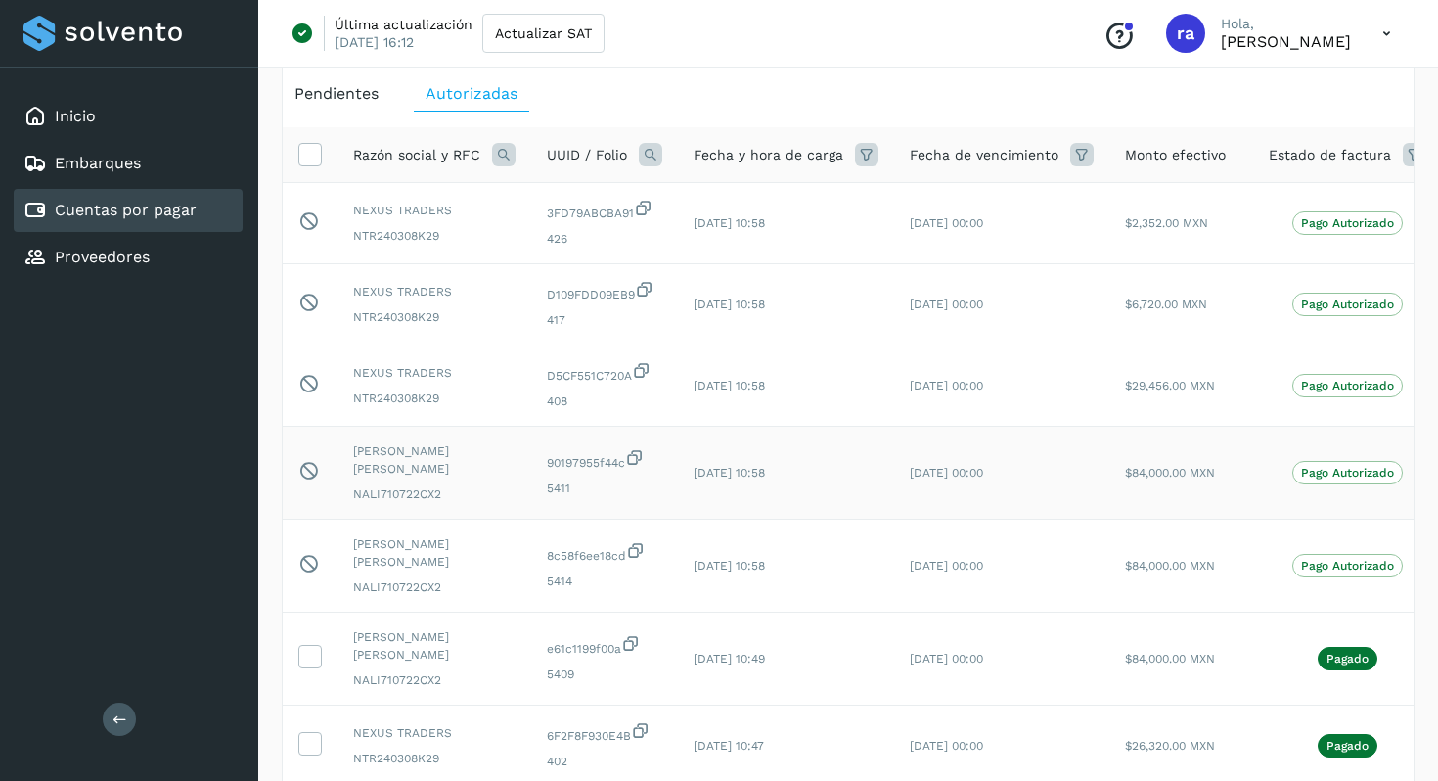
scroll to position [97, 0]
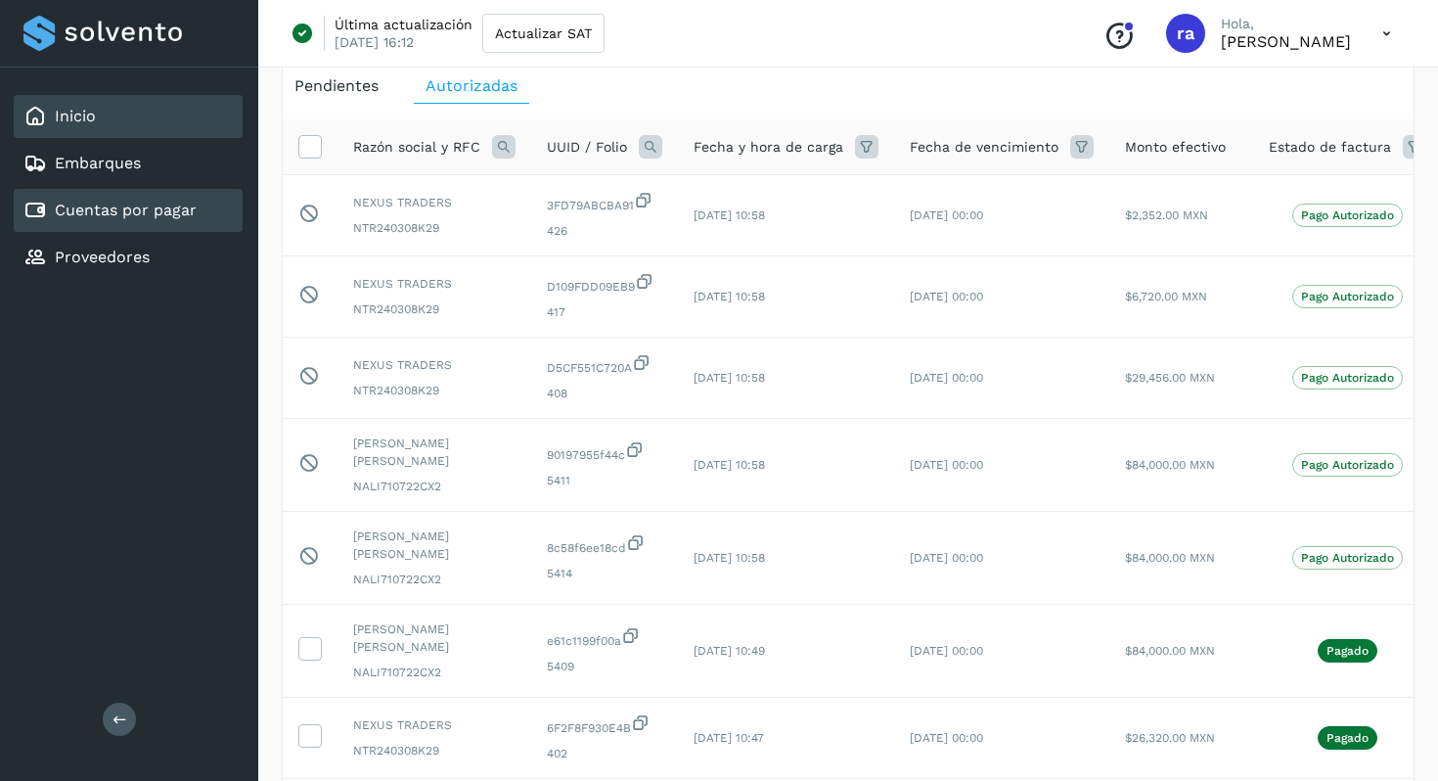
click at [123, 117] on div "Inicio" at bounding box center [128, 116] width 229 height 43
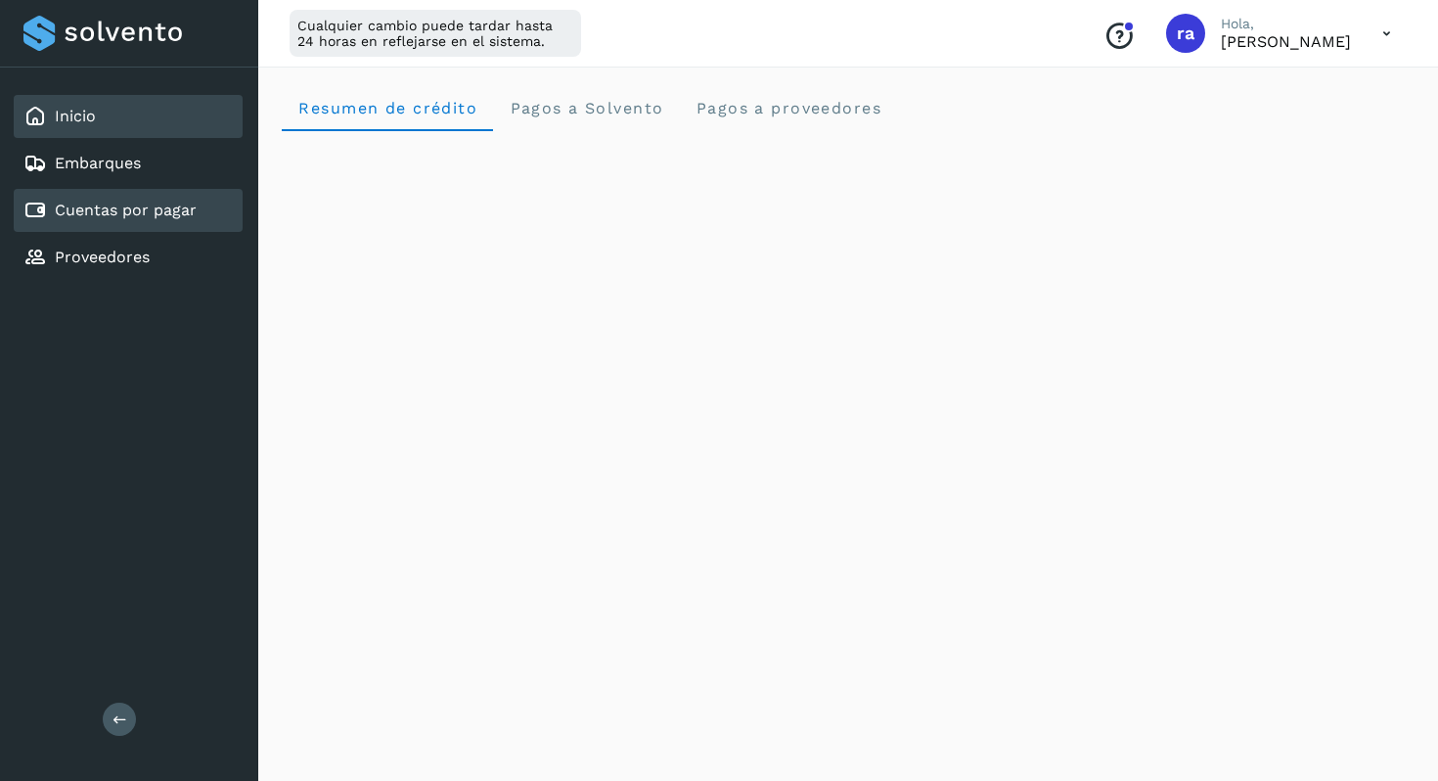
click at [127, 209] on link "Cuentas por pagar" at bounding box center [126, 210] width 142 height 19
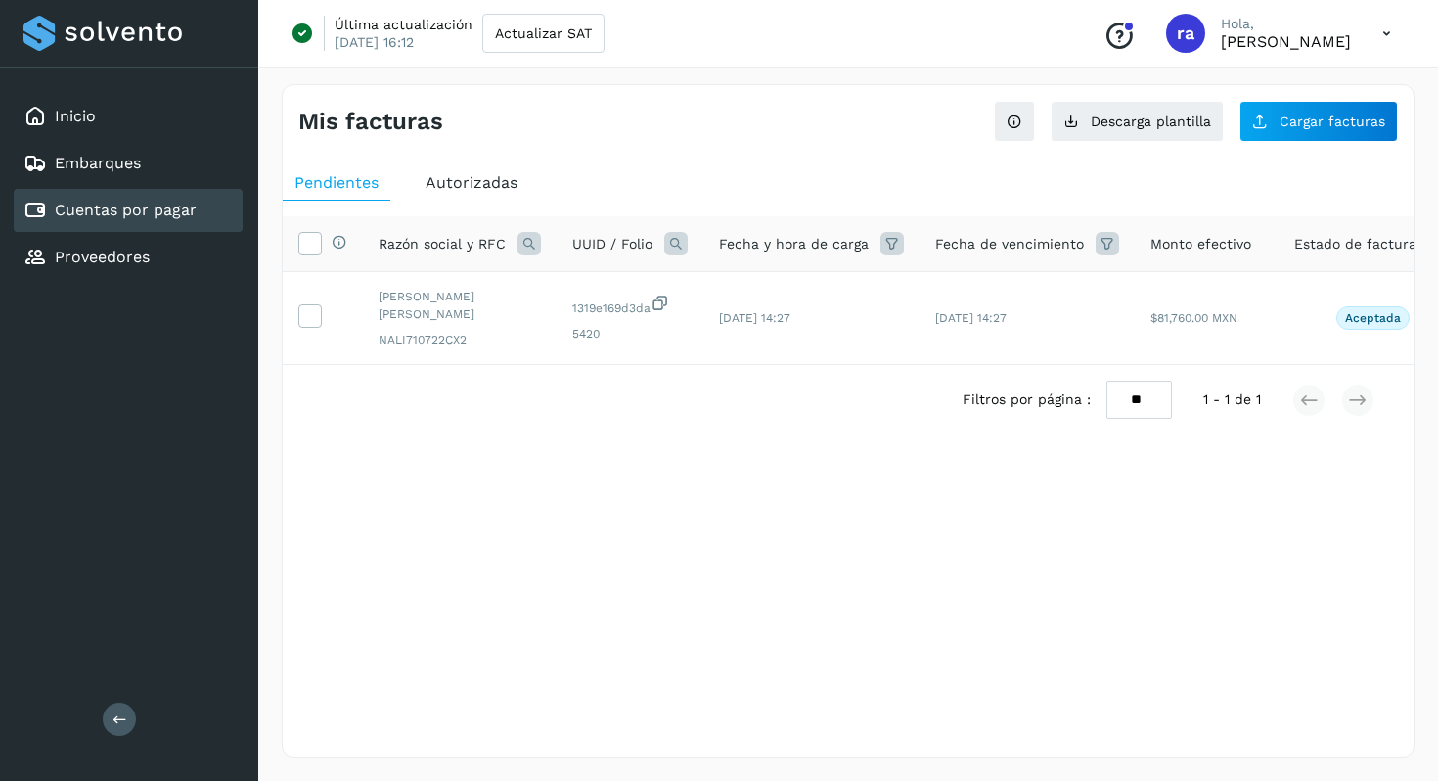
click at [441, 184] on span "Autorizadas" at bounding box center [472, 182] width 92 height 19
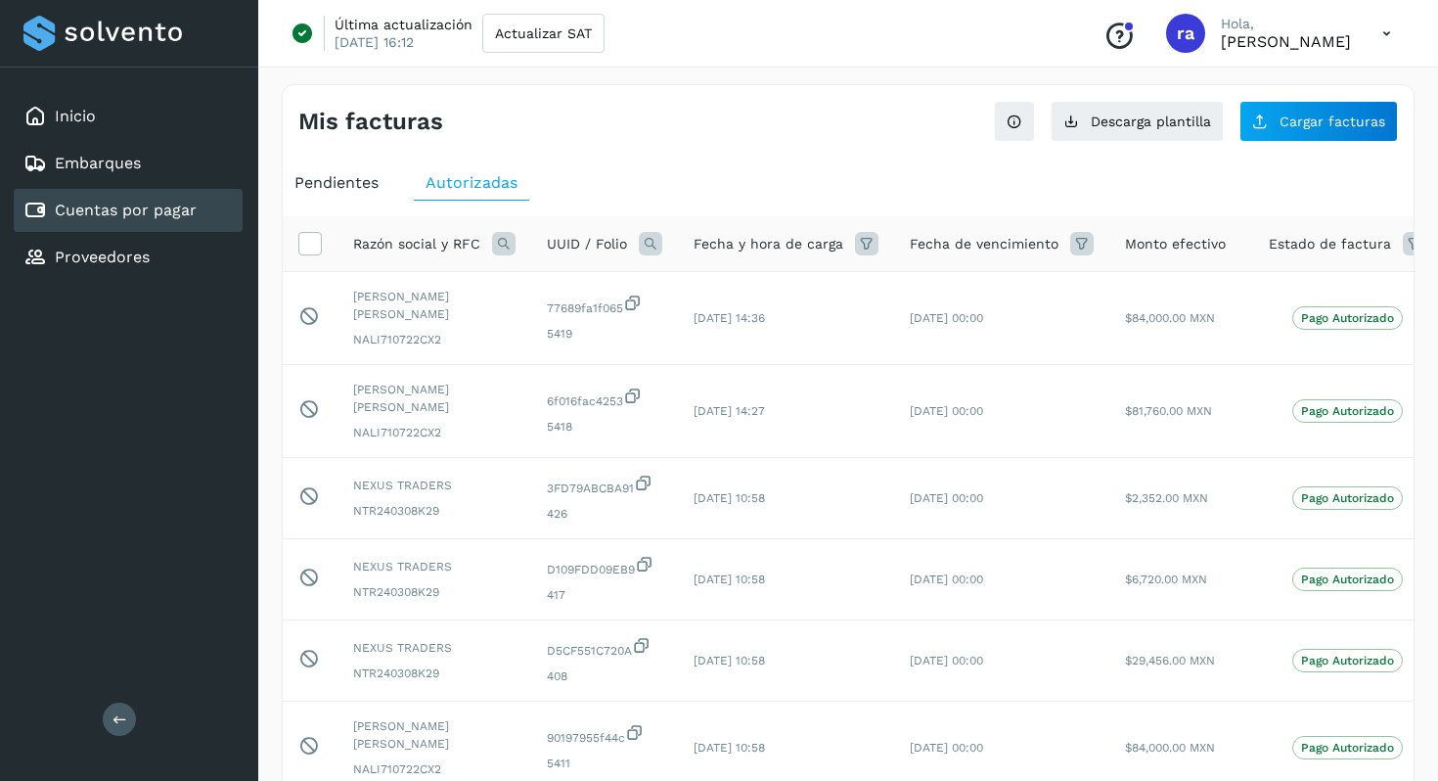
click at [350, 176] on span "Pendientes" at bounding box center [337, 182] width 84 height 19
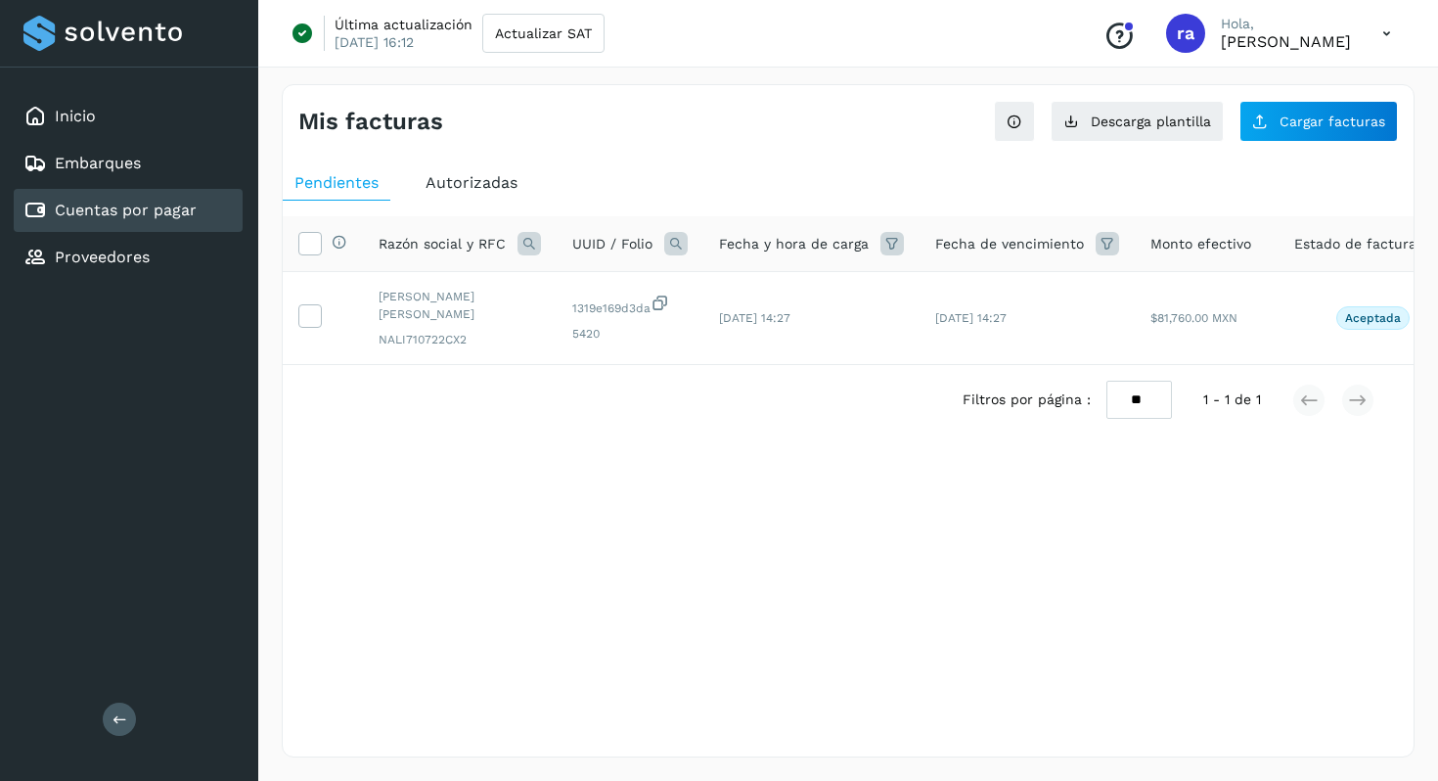
click at [485, 181] on span "Autorizadas" at bounding box center [472, 182] width 92 height 19
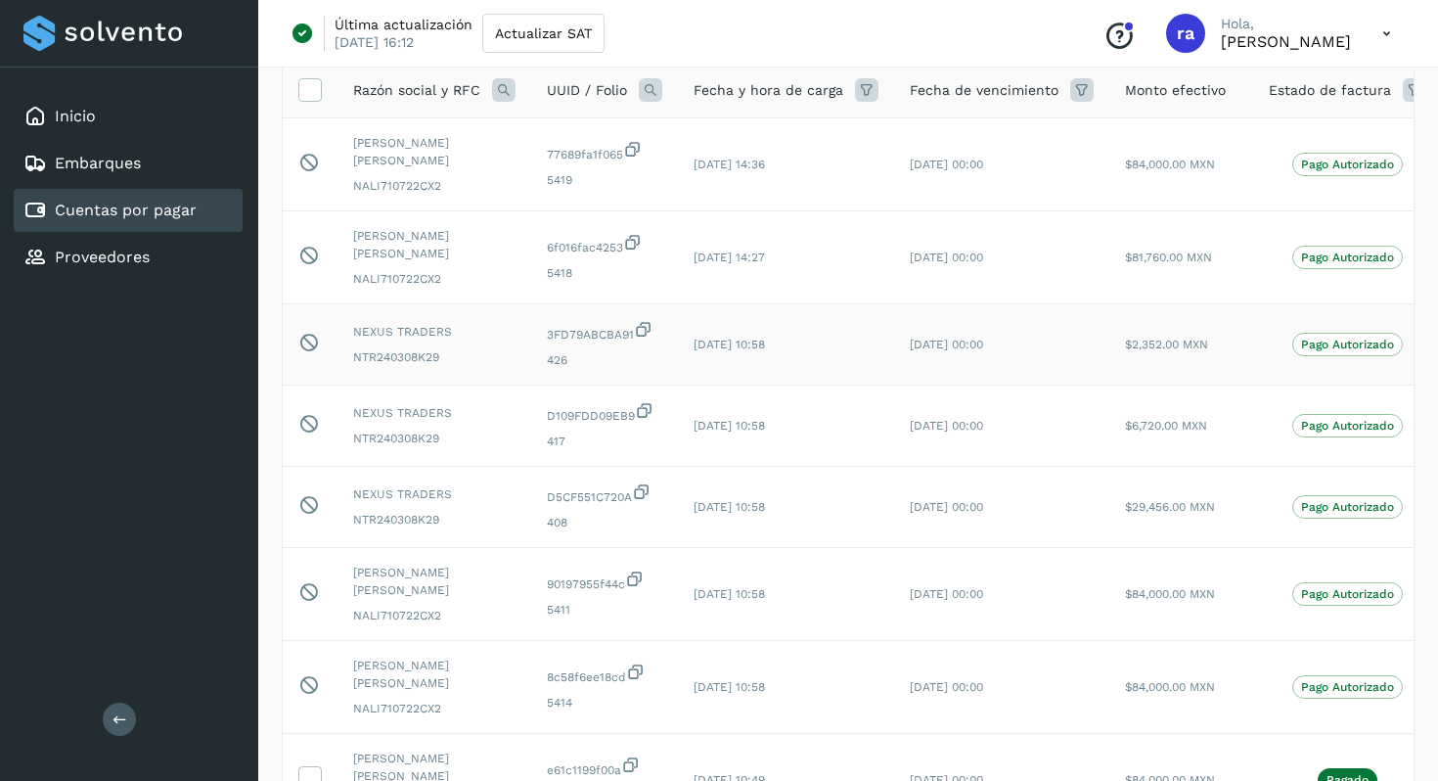
scroll to position [158, 0]
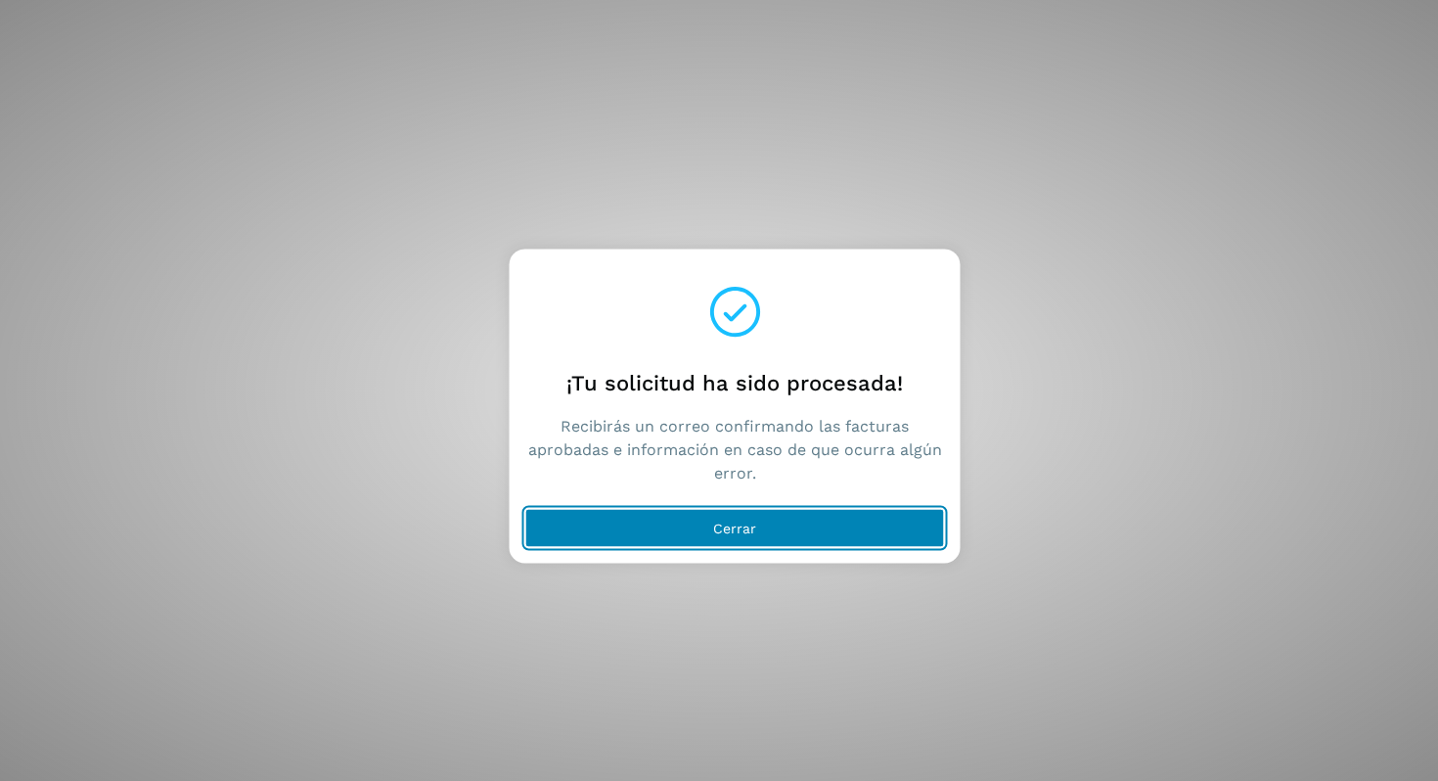
click at [712, 528] on button "Cerrar" at bounding box center [735, 528] width 420 height 39
